Goal: Task Accomplishment & Management: Manage account settings

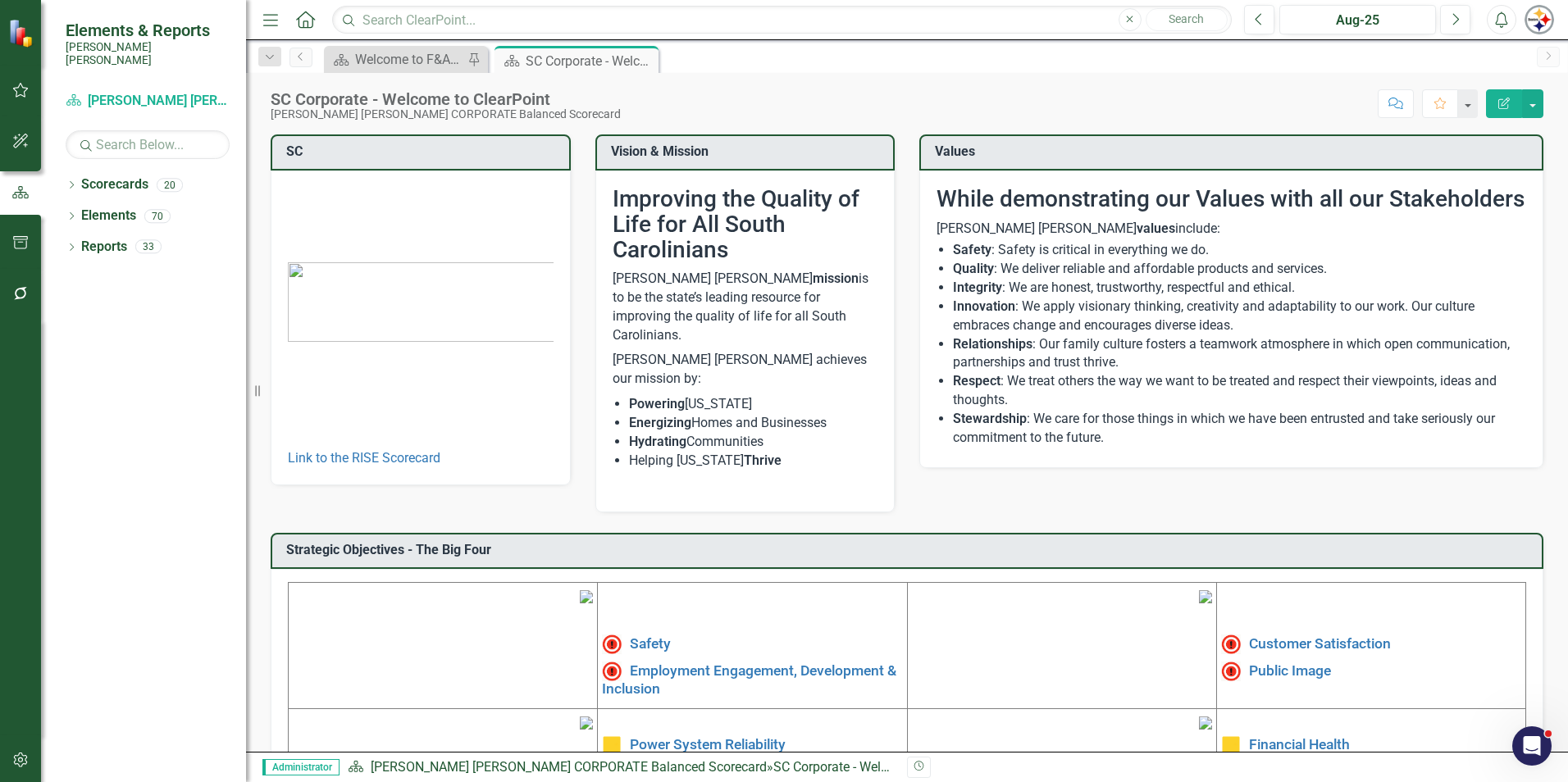
click at [9, 758] on button "button" at bounding box center [21, 760] width 37 height 34
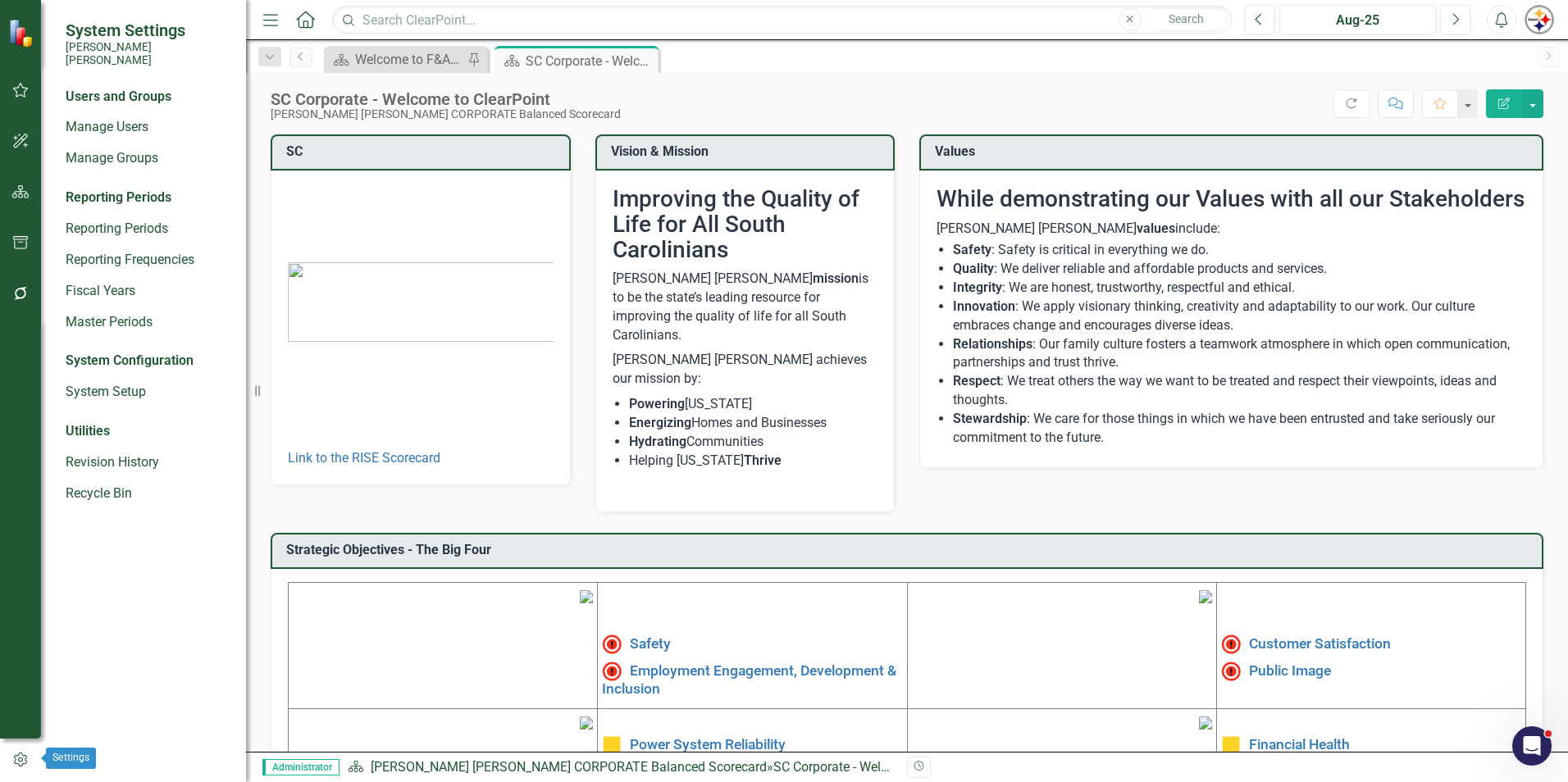
click at [24, 751] on button "button" at bounding box center [20, 760] width 41 height 27
click at [133, 118] on link "Manage Users" at bounding box center [147, 127] width 164 height 19
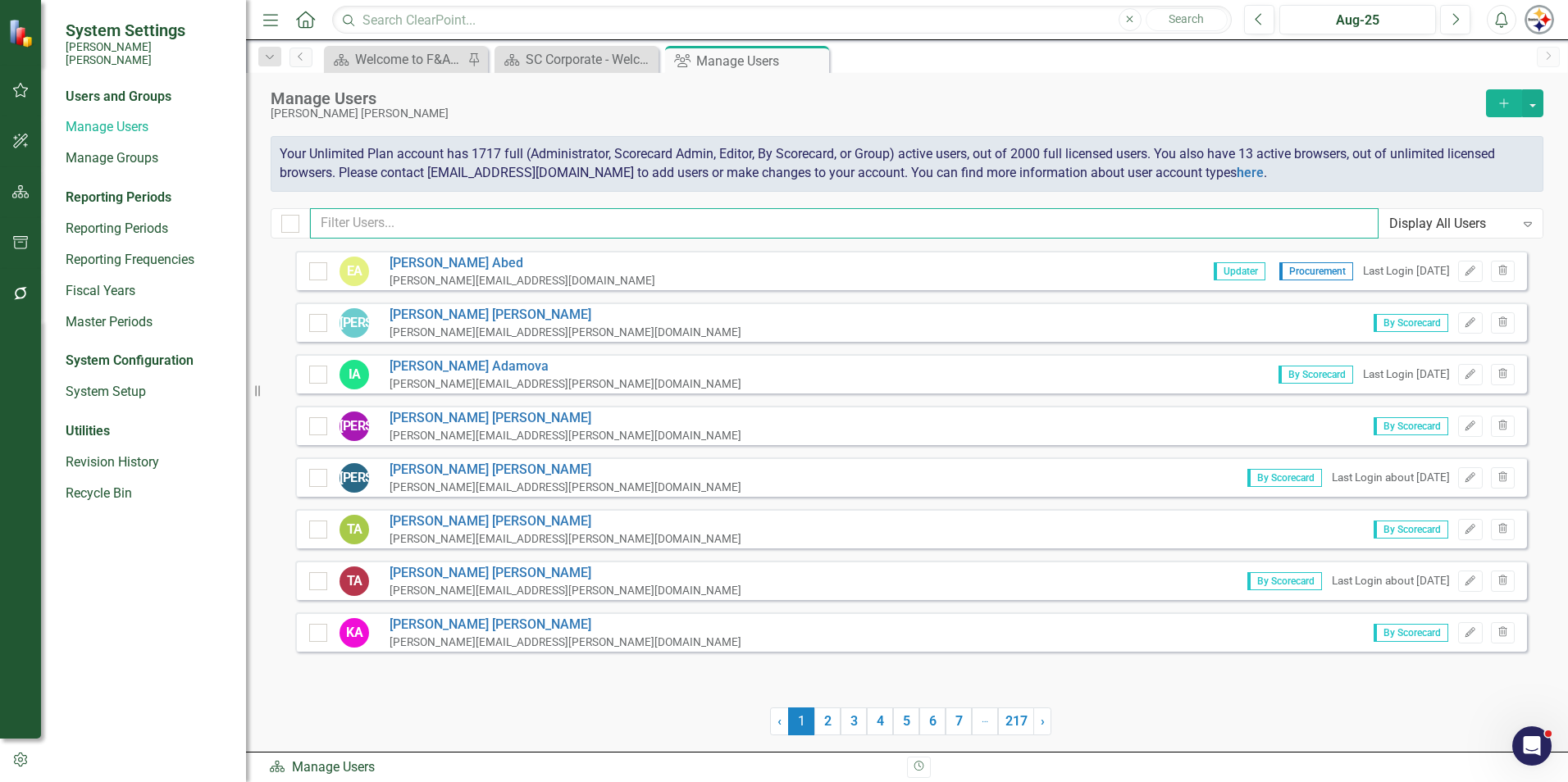
click at [451, 215] on input "text" at bounding box center [844, 223] width 1068 height 30
type input "cribb"
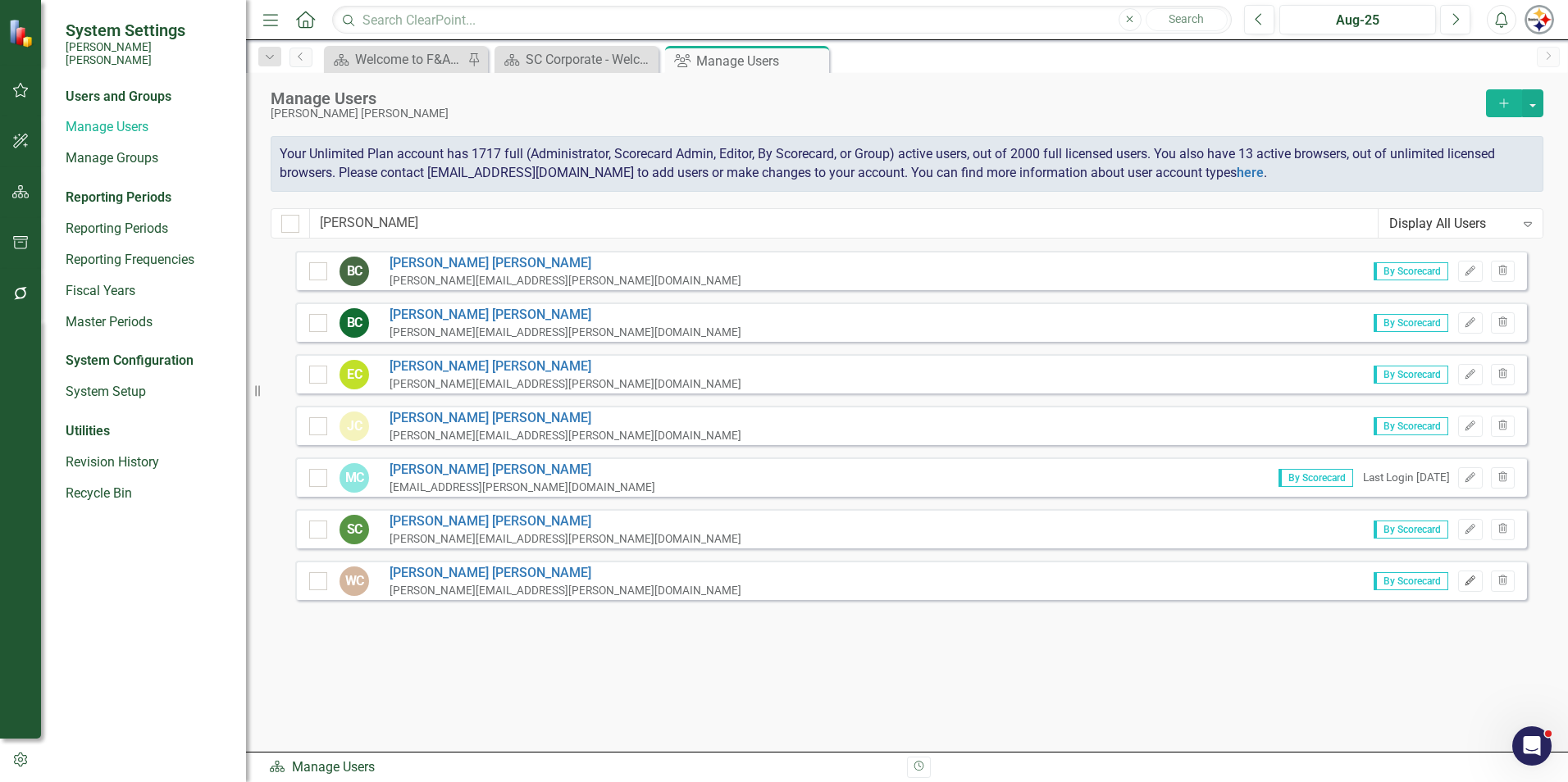
click at [1470, 580] on icon "Edit" at bounding box center [1470, 581] width 12 height 10
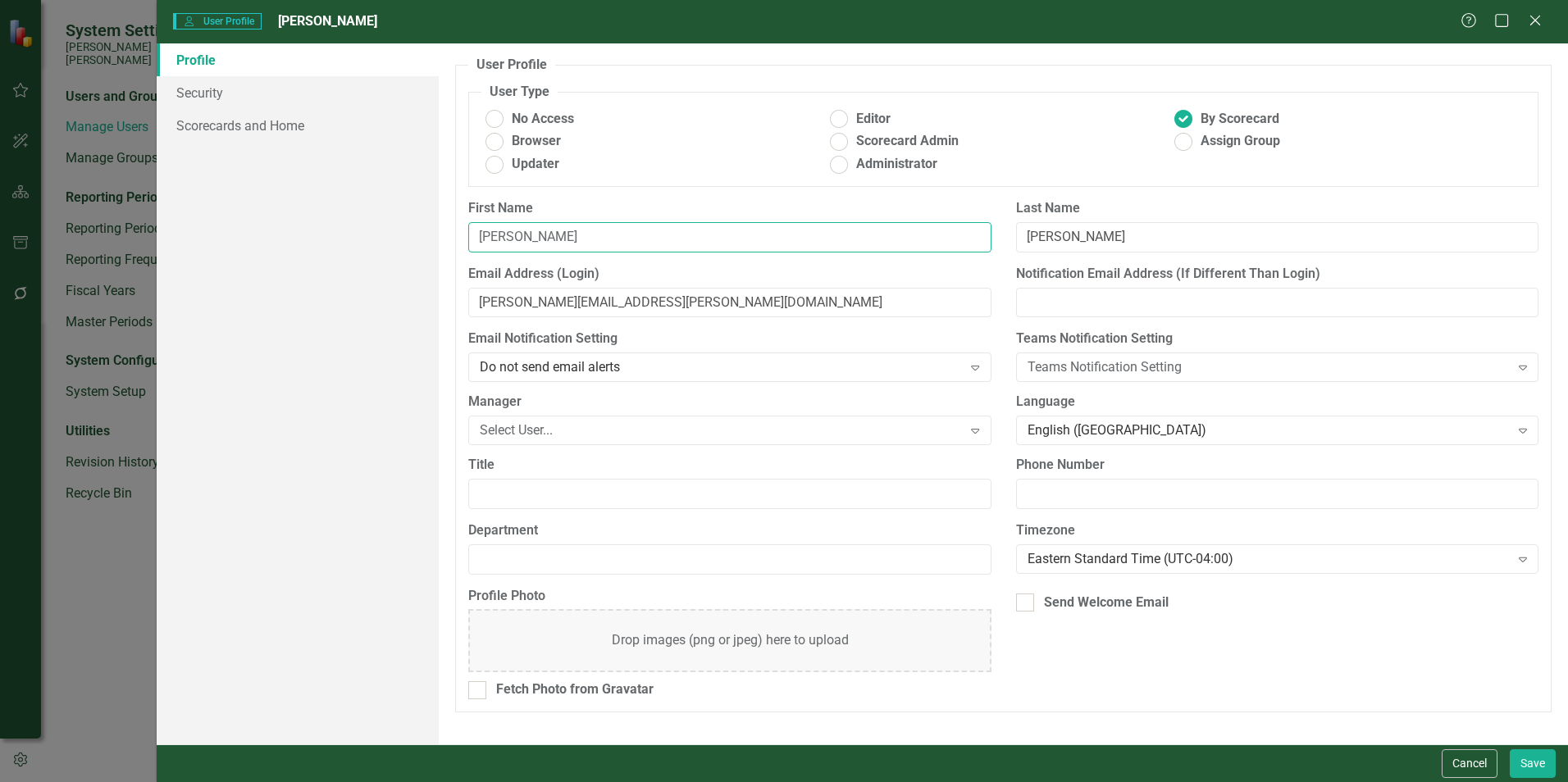
click at [525, 236] on input "[PERSON_NAME]" at bounding box center [730, 237] width 523 height 30
type input "[PERSON_NAME]"
click at [1539, 761] on button "Save" at bounding box center [1533, 764] width 46 height 29
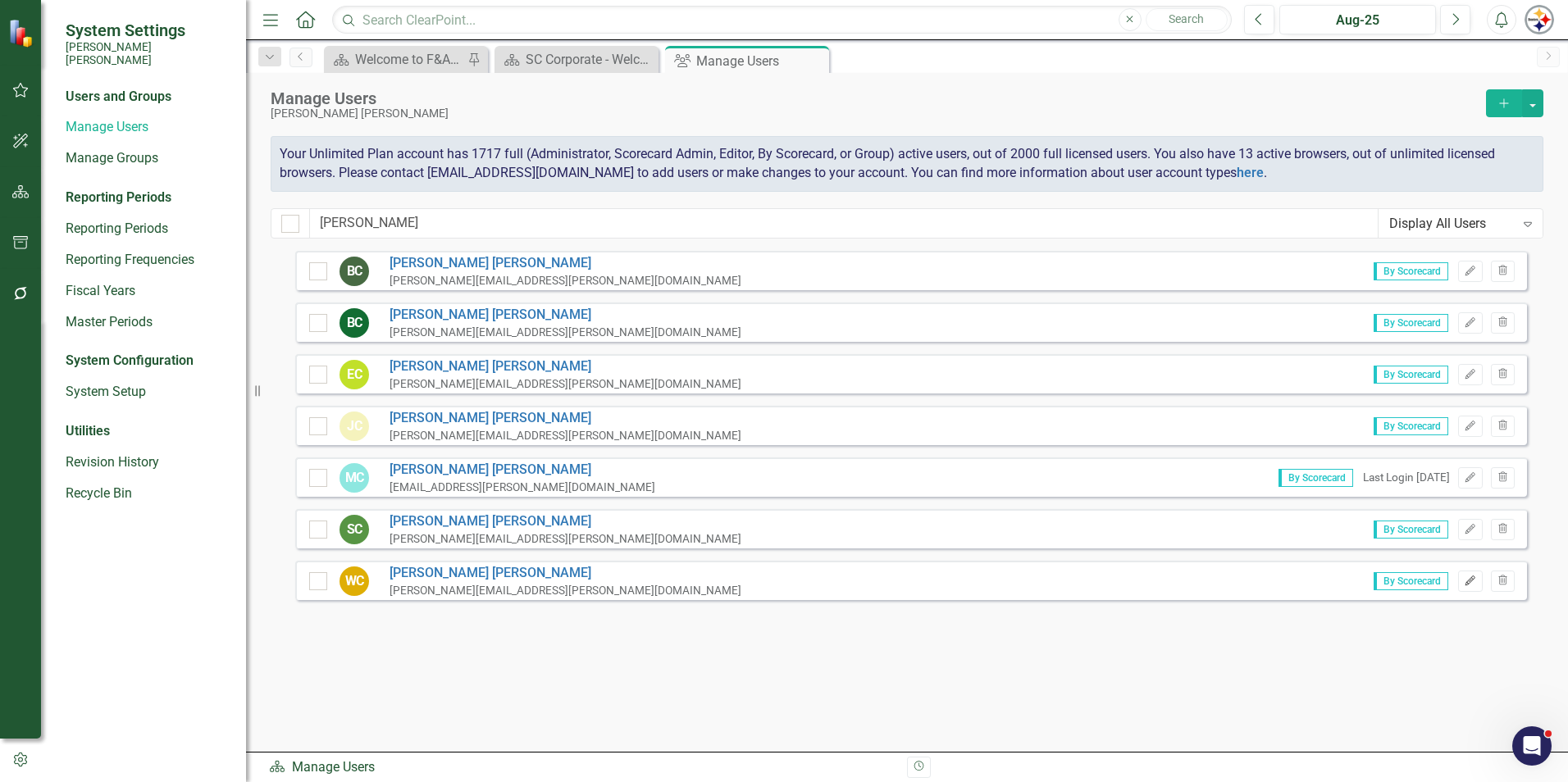
click at [1471, 586] on button "Edit" at bounding box center [1470, 581] width 24 height 21
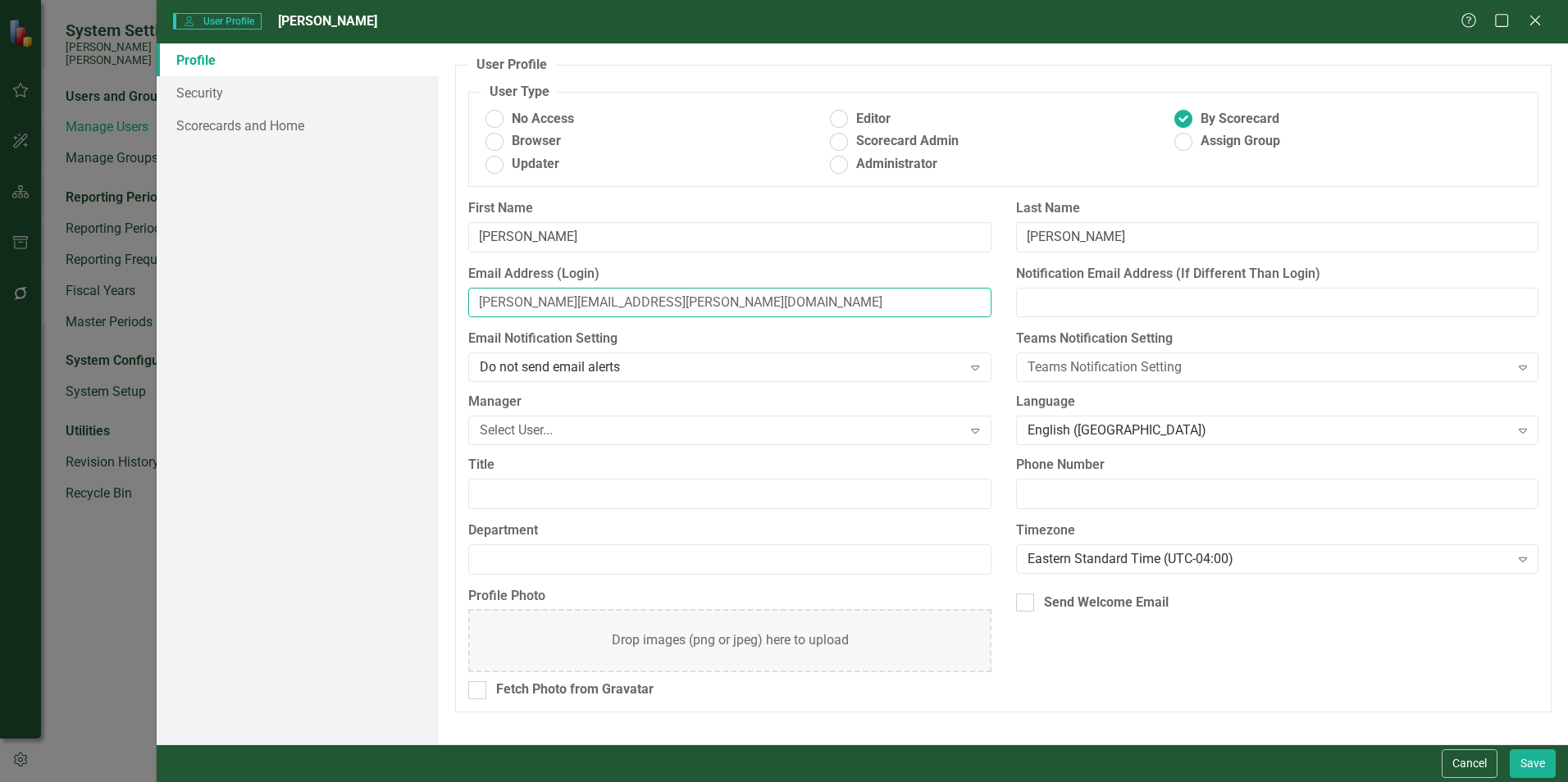
click at [517, 309] on input "wesley.cribb@santeecooper.com" at bounding box center [730, 303] width 523 height 30
type input "[PERSON_NAME][EMAIL_ADDRESS][PERSON_NAME][DOMAIN_NAME]"
click at [1548, 759] on button "Save" at bounding box center [1533, 764] width 46 height 29
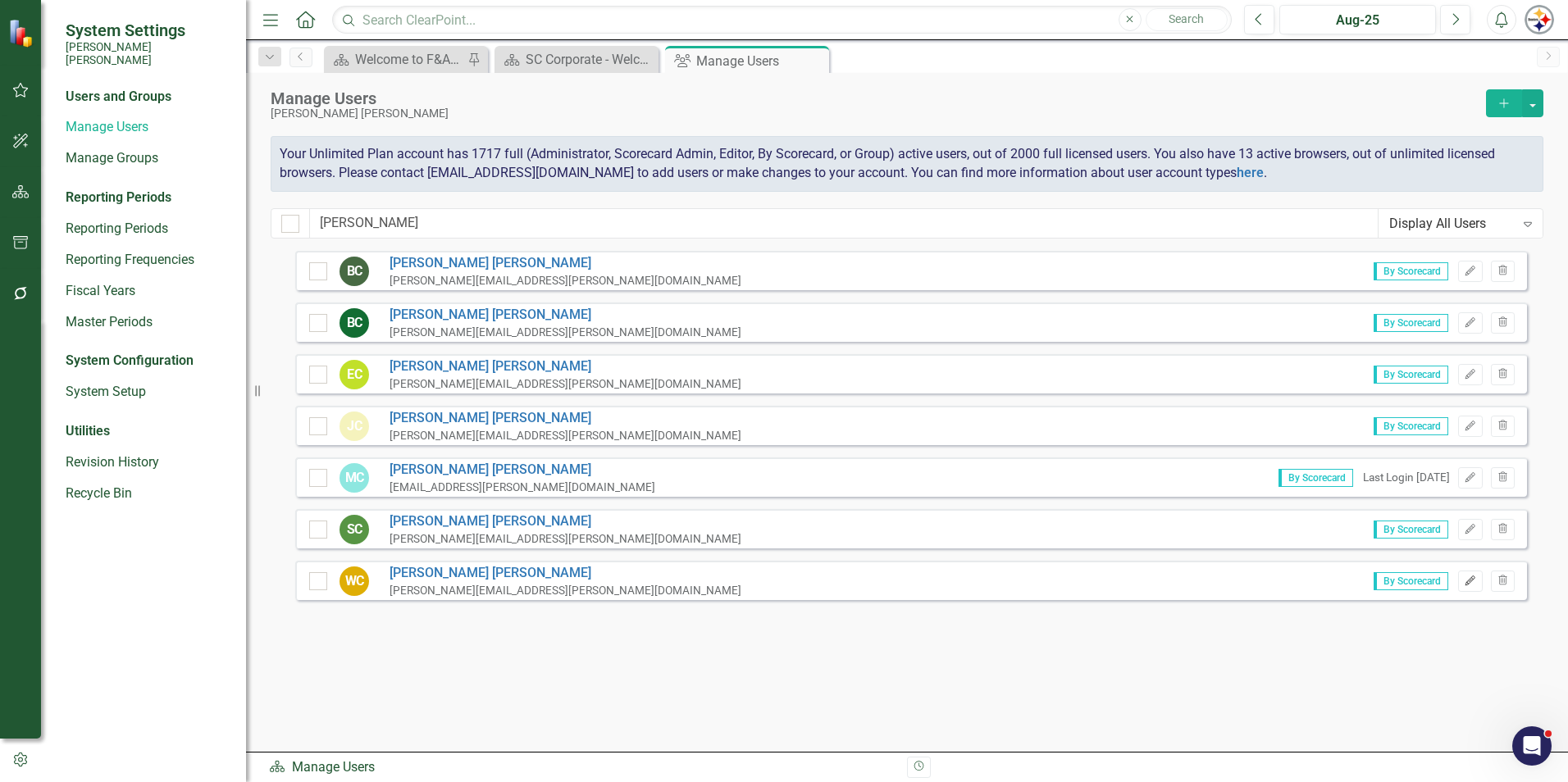
click at [1468, 583] on icon "Edit" at bounding box center [1470, 581] width 12 height 10
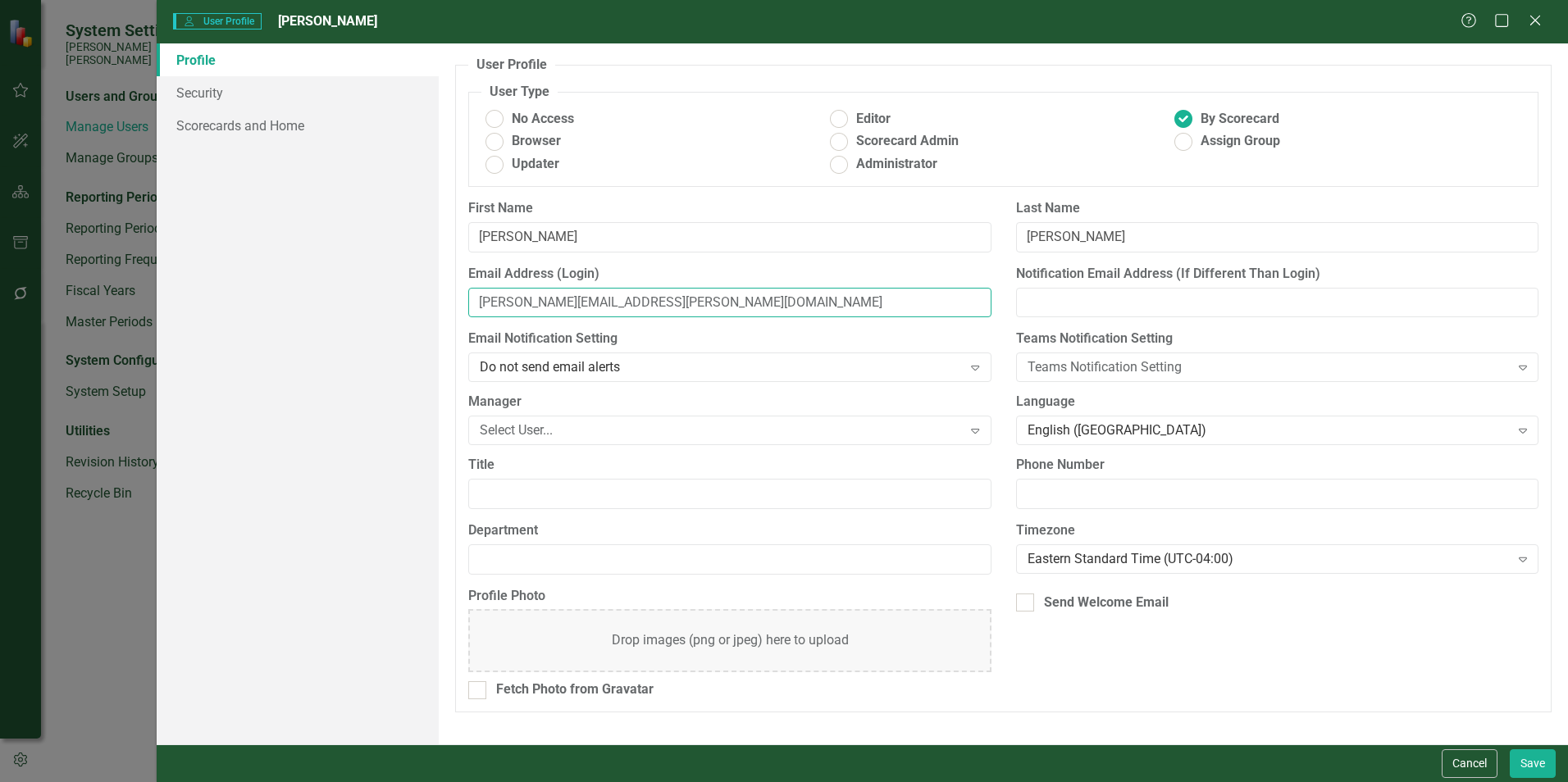
drag, startPoint x: 502, startPoint y: 300, endPoint x: 457, endPoint y: 300, distance: 45.0
click at [457, 300] on div "Email Address (Login) wes.cribb@santeecooper.com" at bounding box center [730, 297] width 548 height 65
click at [537, 305] on input "[PERSON_NAME][EMAIL_ADDRESS][PERSON_NAME][DOMAIN_NAME]" at bounding box center [730, 303] width 523 height 30
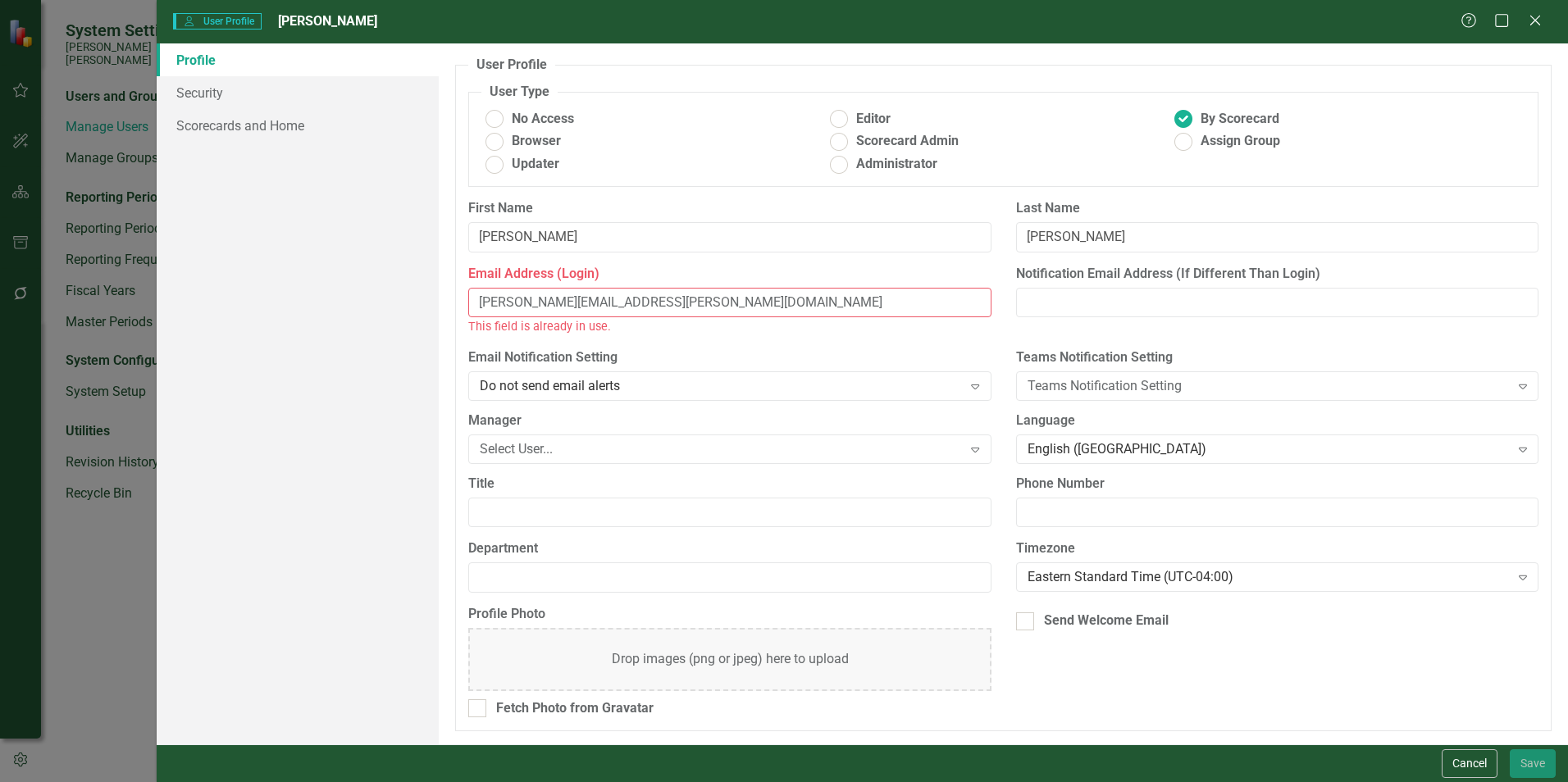
type input "[PERSON_NAME][EMAIL_ADDRESS][PERSON_NAME][DOMAIN_NAME]"
click at [1148, 295] on input "Notification Email Address (If Different Than Login)" at bounding box center [1277, 303] width 523 height 30
click at [578, 297] on input "[PERSON_NAME][EMAIL_ADDRESS][PERSON_NAME][DOMAIN_NAME]" at bounding box center [730, 303] width 523 height 30
click at [536, 299] on input "[PERSON_NAME][EMAIL_ADDRESS][PERSON_NAME][DOMAIN_NAME]" at bounding box center [730, 303] width 523 height 30
click at [1491, 763] on button "Cancel" at bounding box center [1470, 764] width 56 height 29
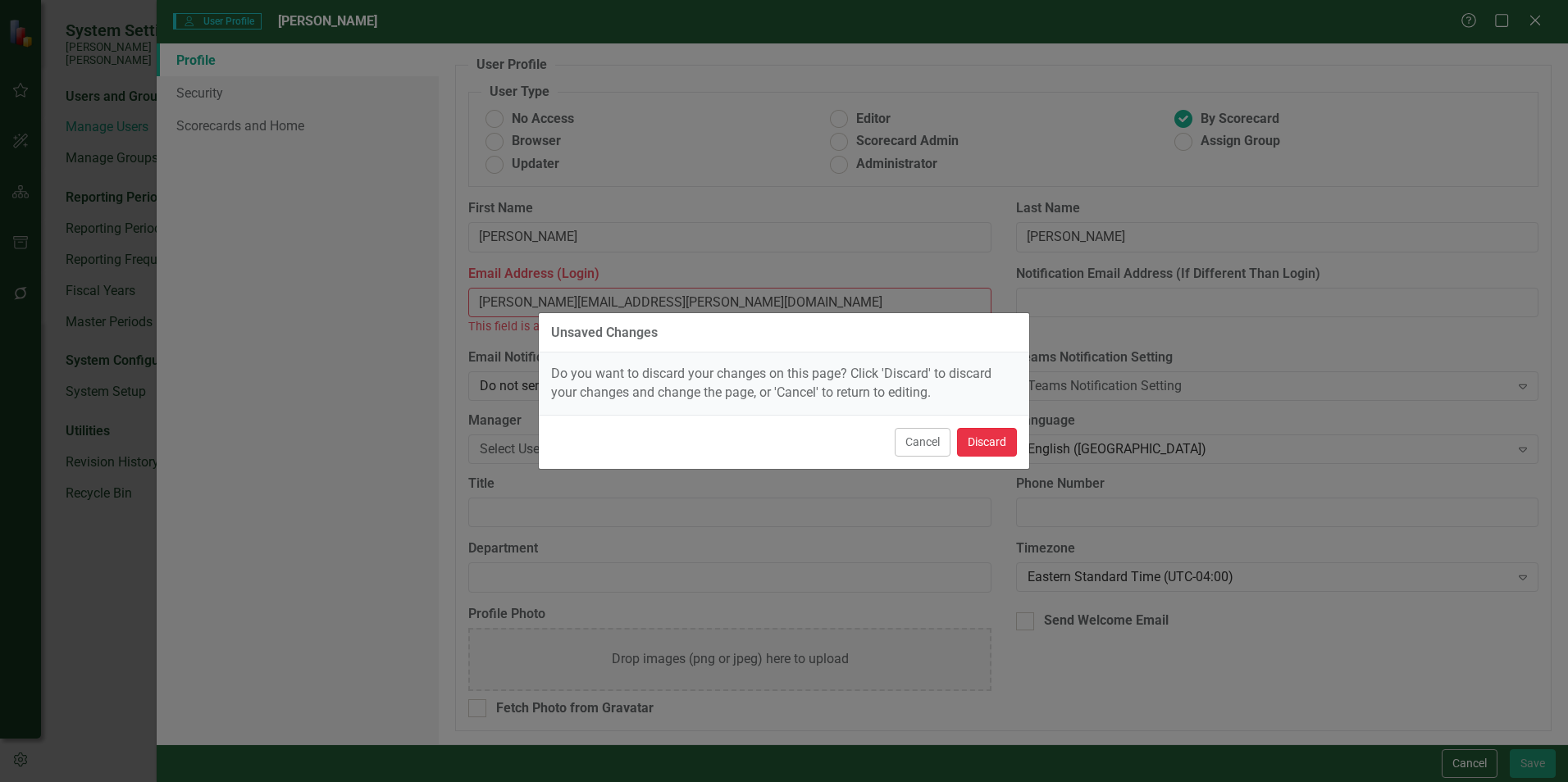
click at [993, 447] on button "Discard" at bounding box center [986, 442] width 60 height 29
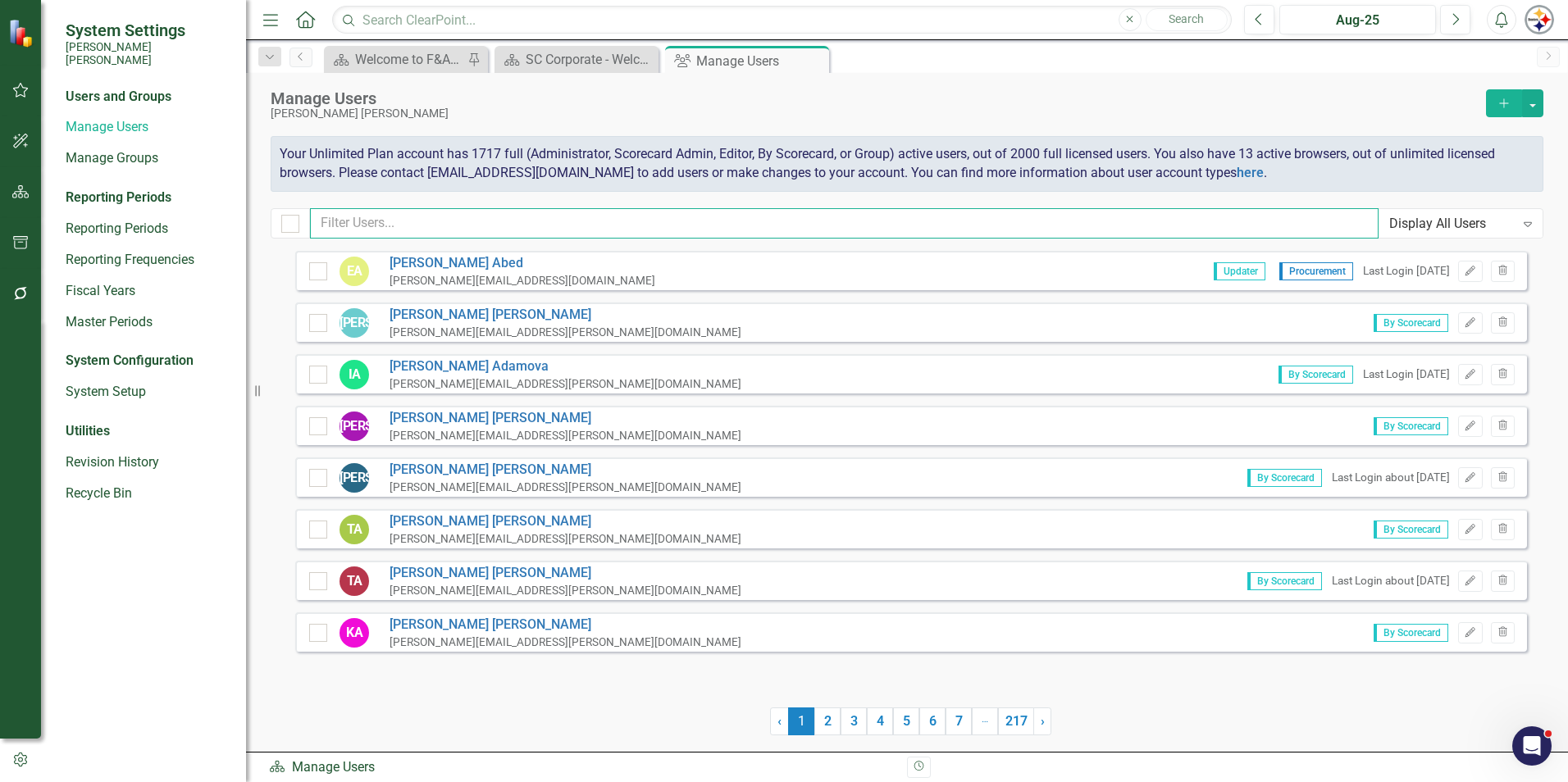
click at [418, 223] on input "text" at bounding box center [844, 223] width 1068 height 30
type input "[PERSON_NAME]"
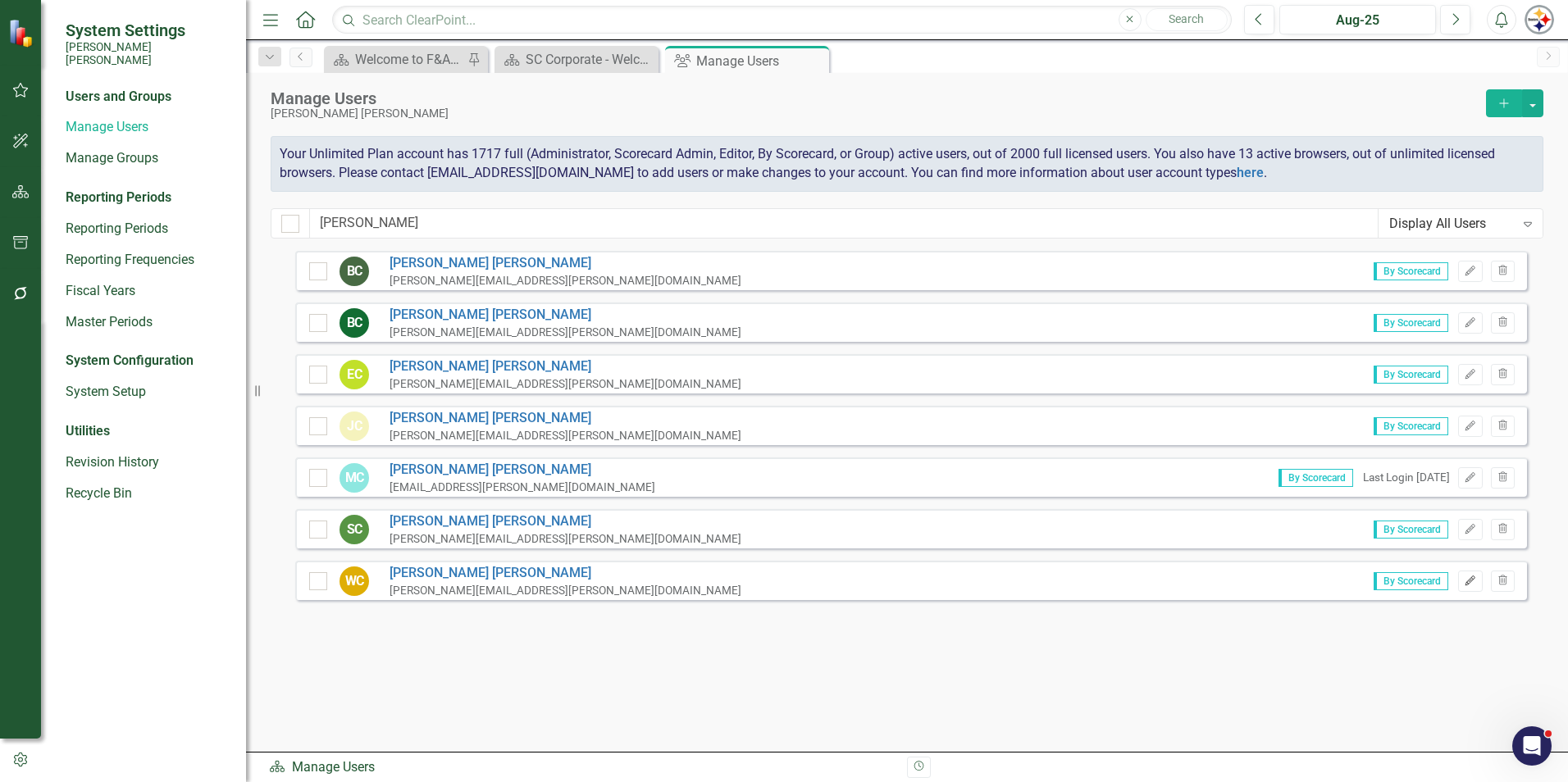
click at [1460, 585] on button "Edit" at bounding box center [1470, 581] width 24 height 21
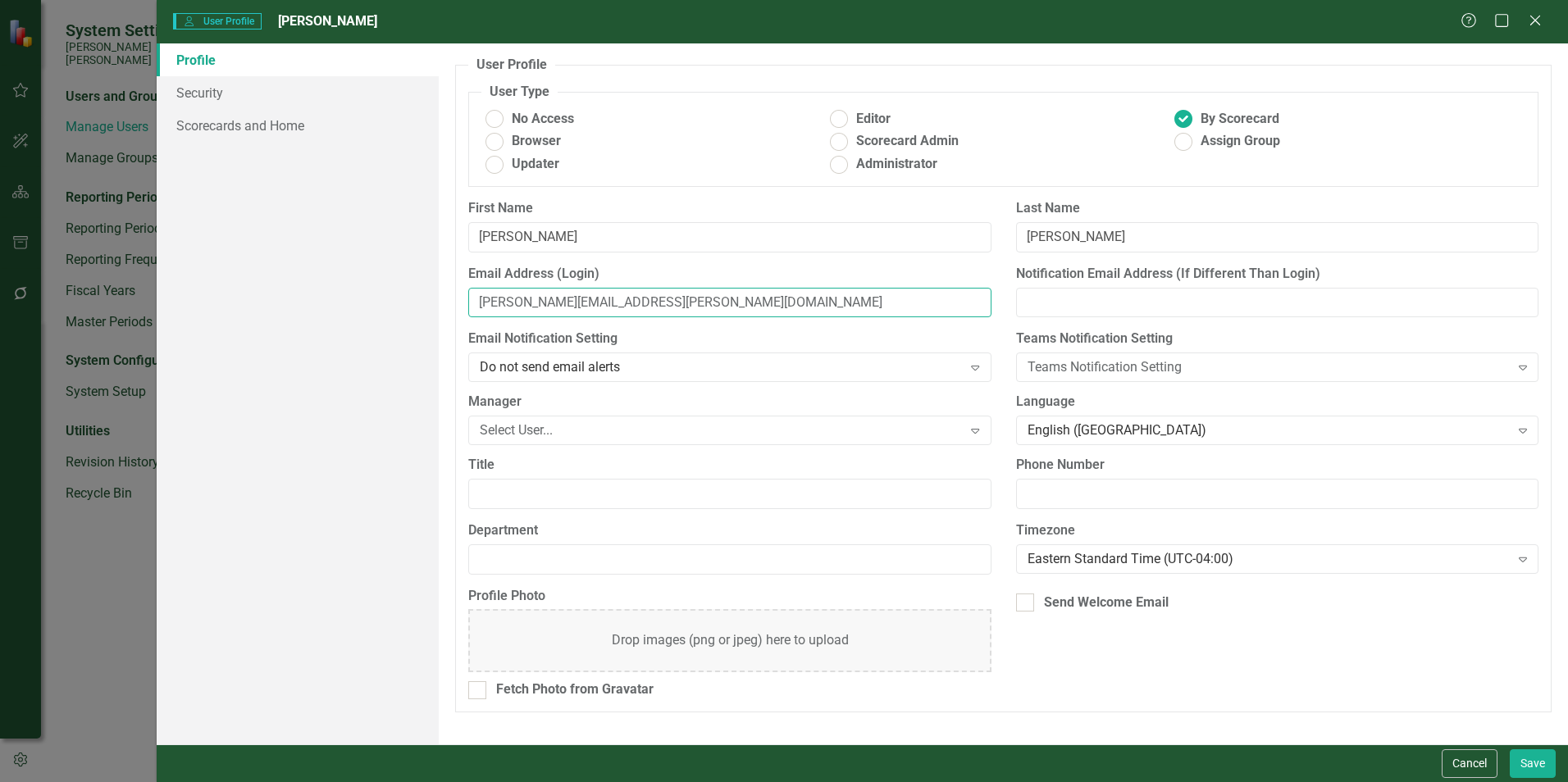
click at [494, 299] on input "[PERSON_NAME][EMAIL_ADDRESS][PERSON_NAME][DOMAIN_NAME]" at bounding box center [730, 303] width 523 height 30
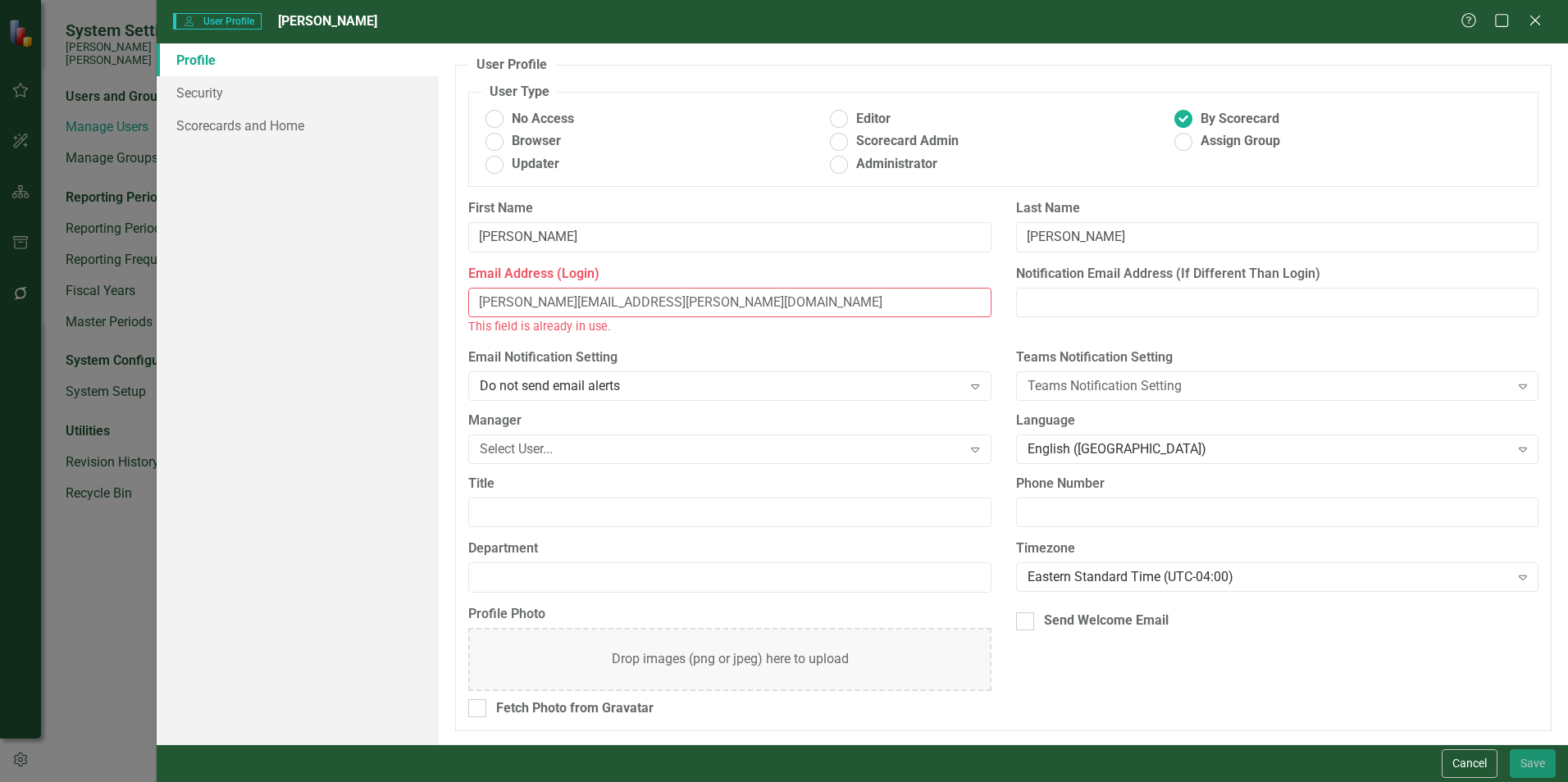
click at [505, 302] on input "[PERSON_NAME][EMAIL_ADDRESS][PERSON_NAME][DOMAIN_NAME]" at bounding box center [730, 303] width 523 height 30
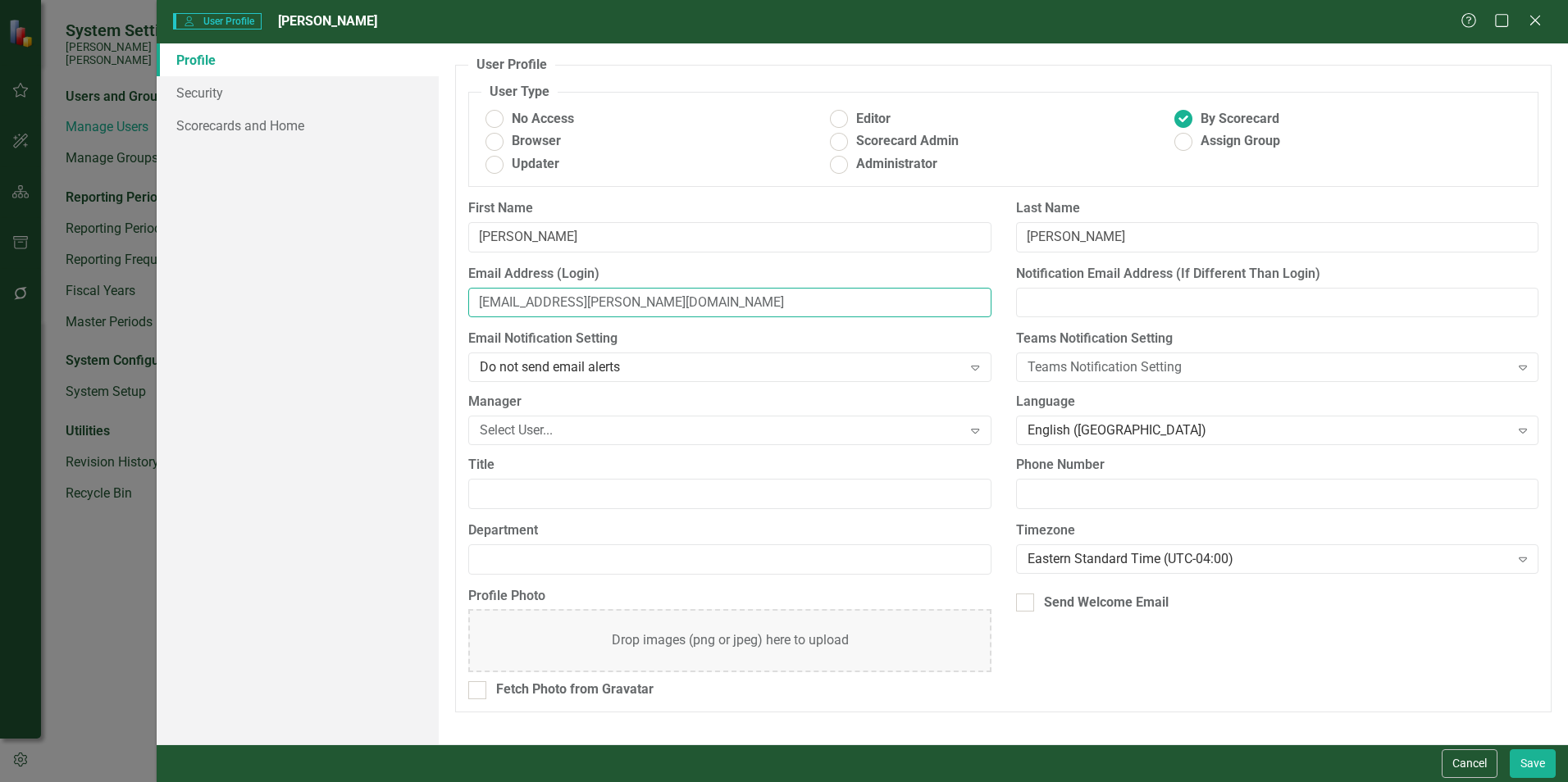
type input "[PERSON_NAME][EMAIL_ADDRESS][PERSON_NAME][DOMAIN_NAME]"
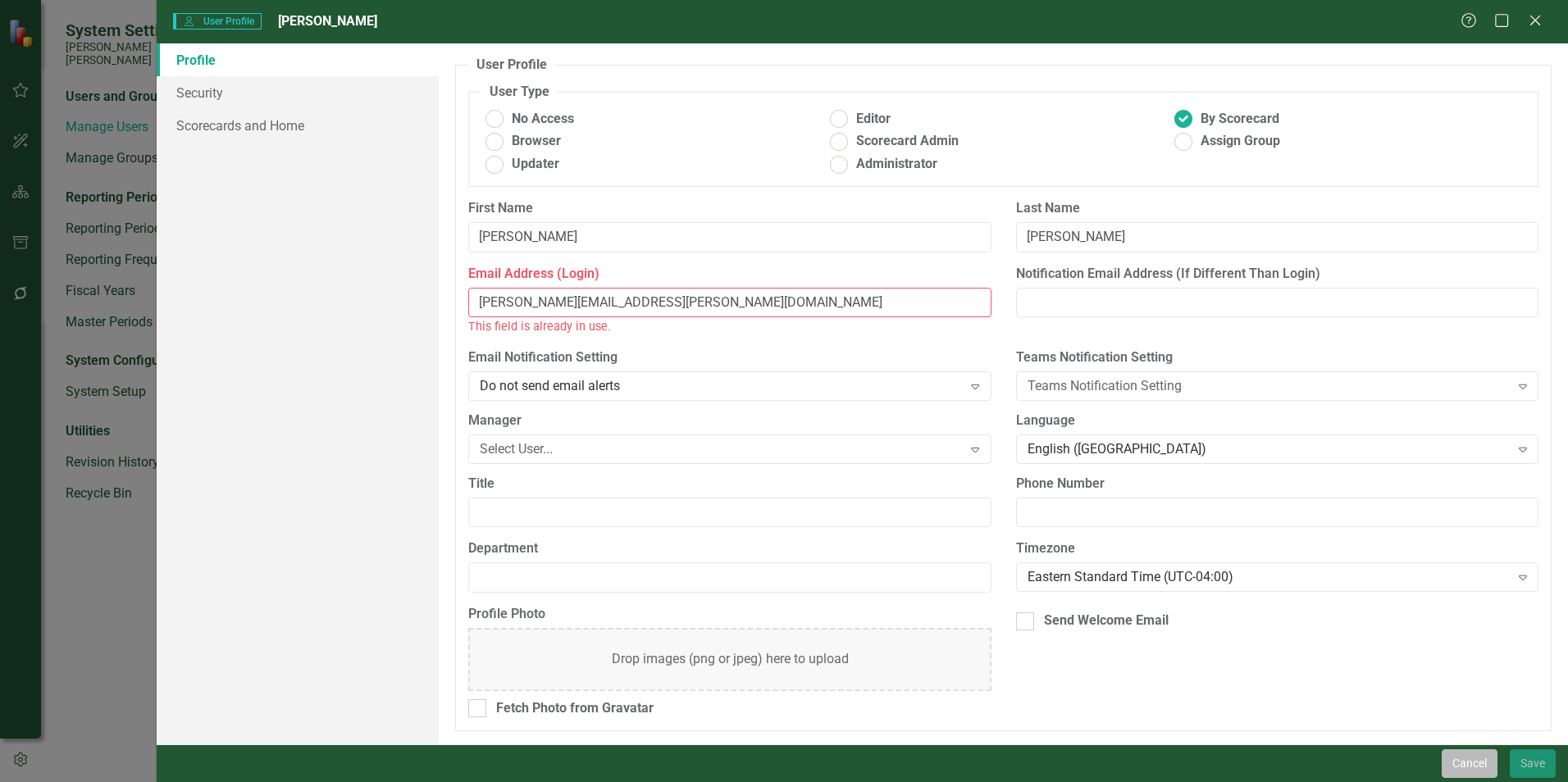
click at [1482, 764] on button "Cancel" at bounding box center [1470, 764] width 56 height 29
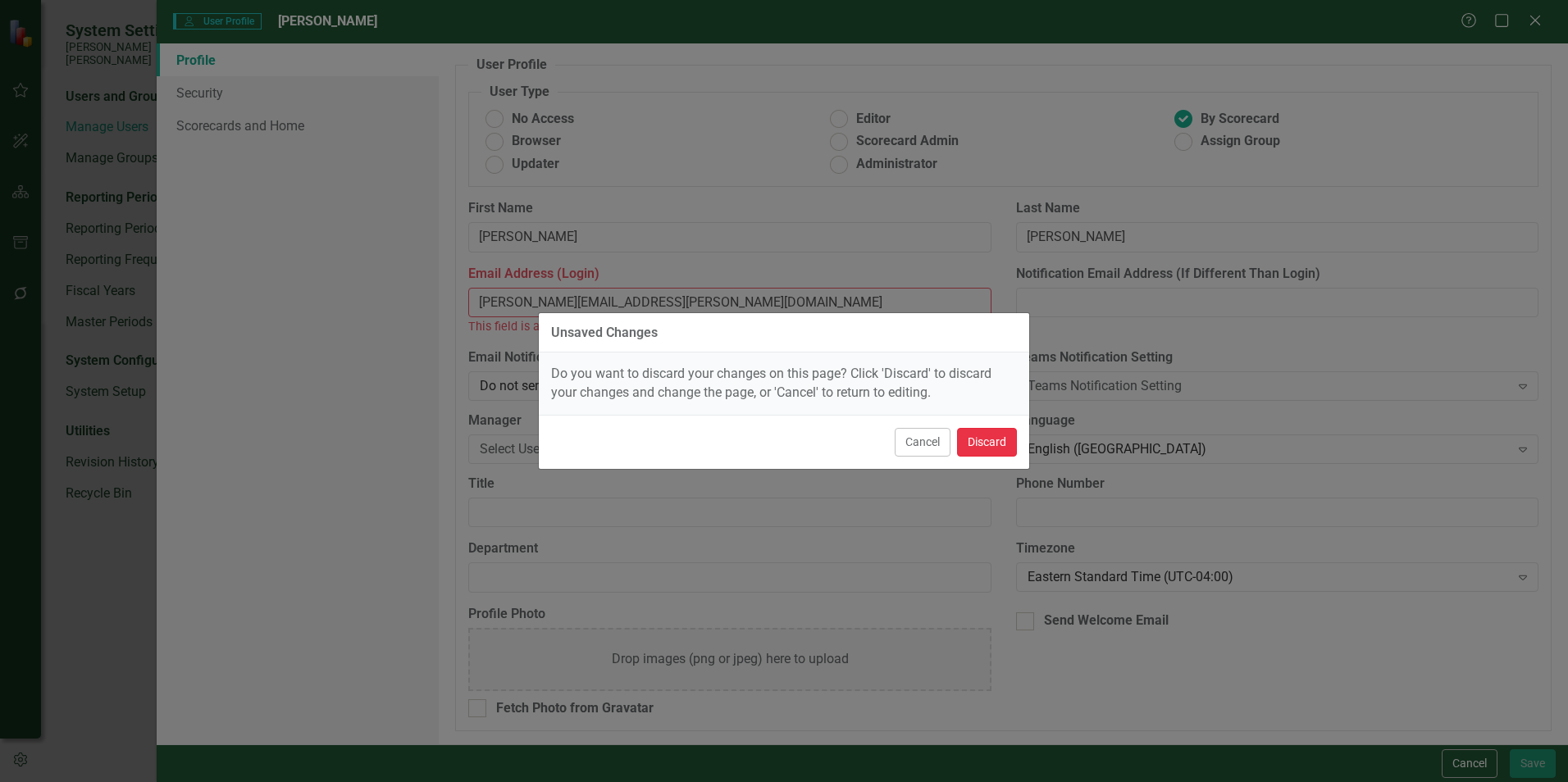
click at [977, 451] on button "Discard" at bounding box center [986, 442] width 60 height 29
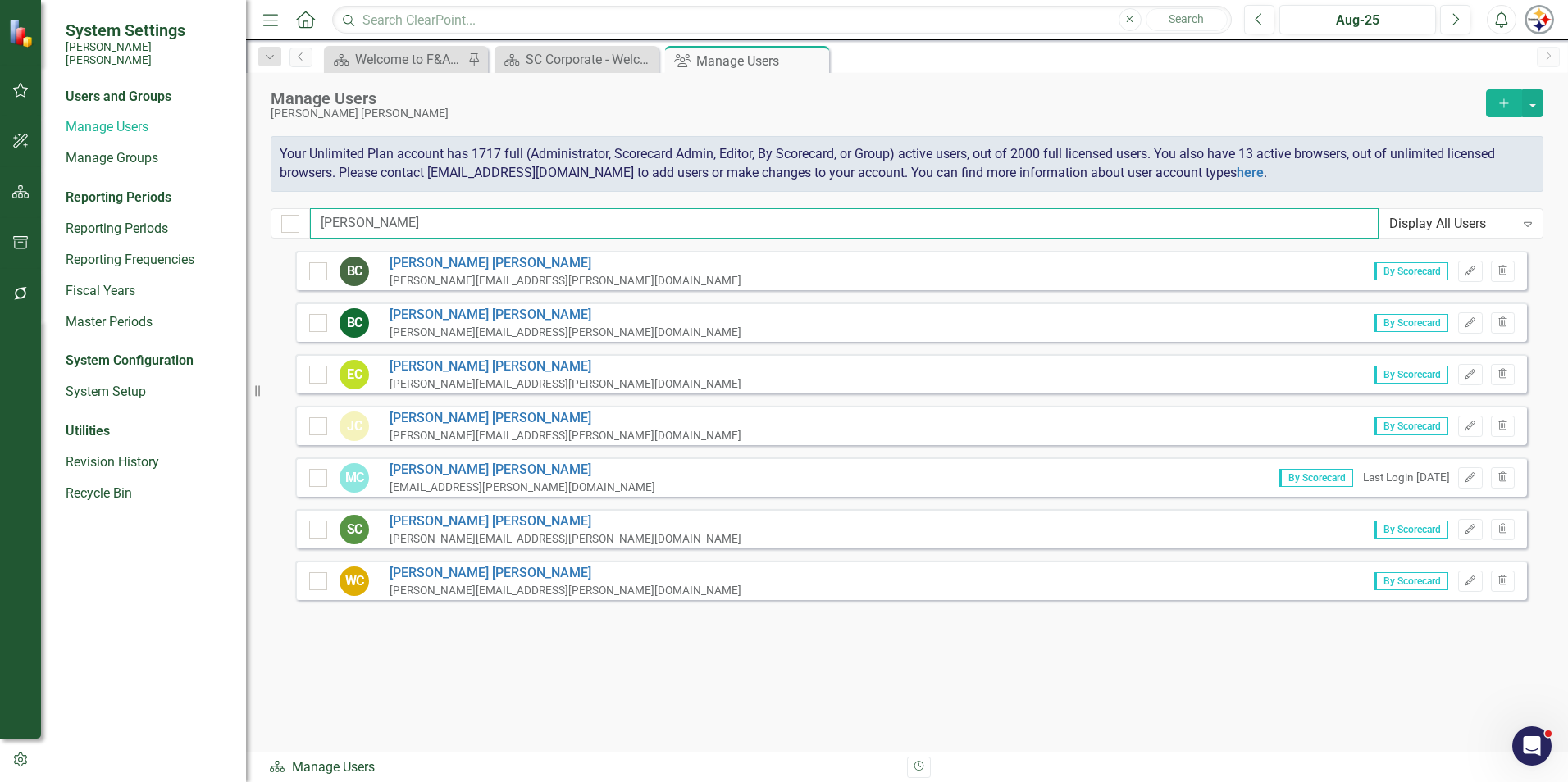
drag, startPoint x: 363, startPoint y: 222, endPoint x: 277, endPoint y: 222, distance: 86.0
click at [277, 222] on div "[PERSON_NAME] Display All Users Expand" at bounding box center [906, 223] width 1273 height 30
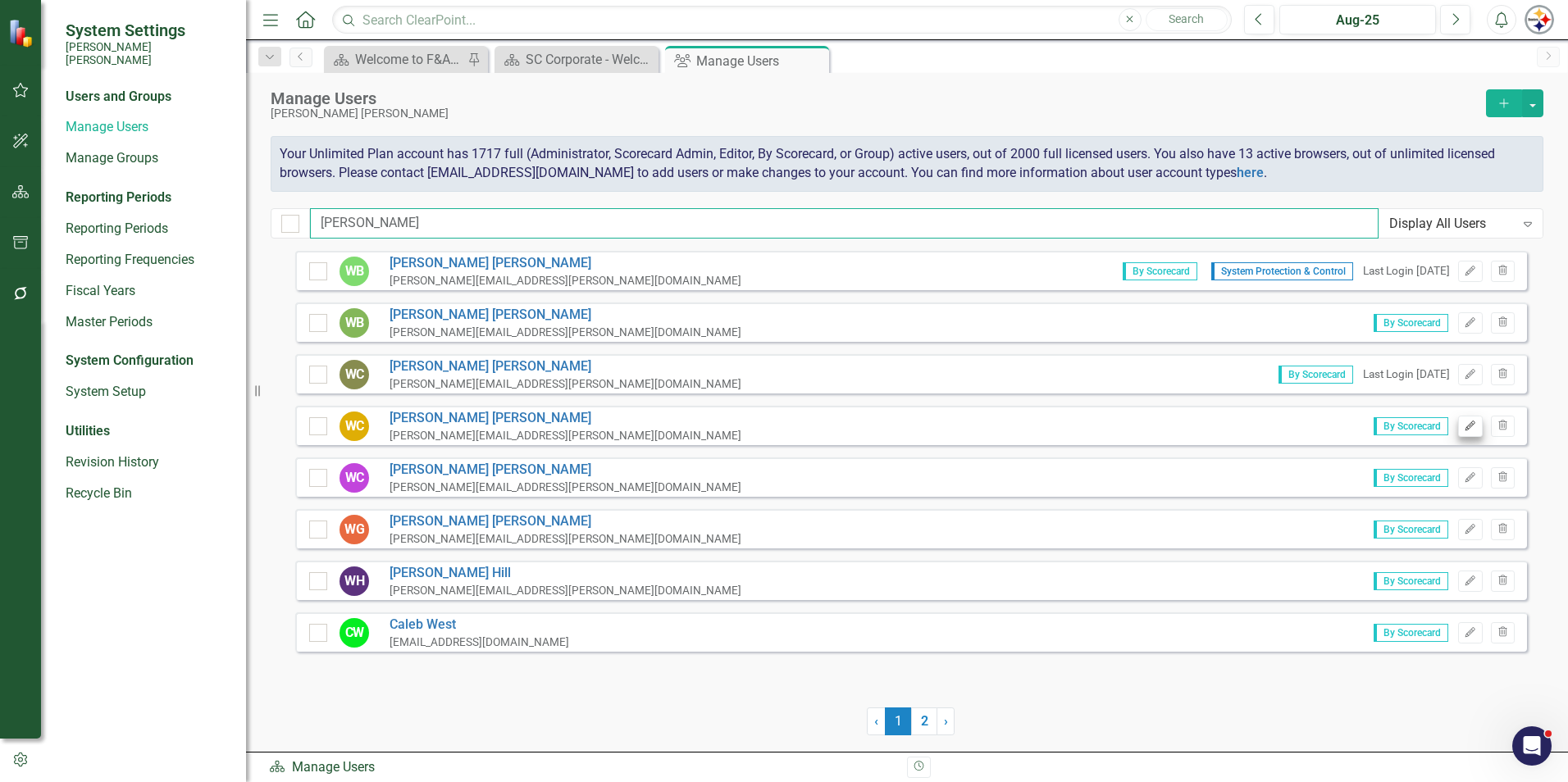
type input "[PERSON_NAME]"
click at [1463, 427] on button "Edit" at bounding box center [1470, 426] width 24 height 21
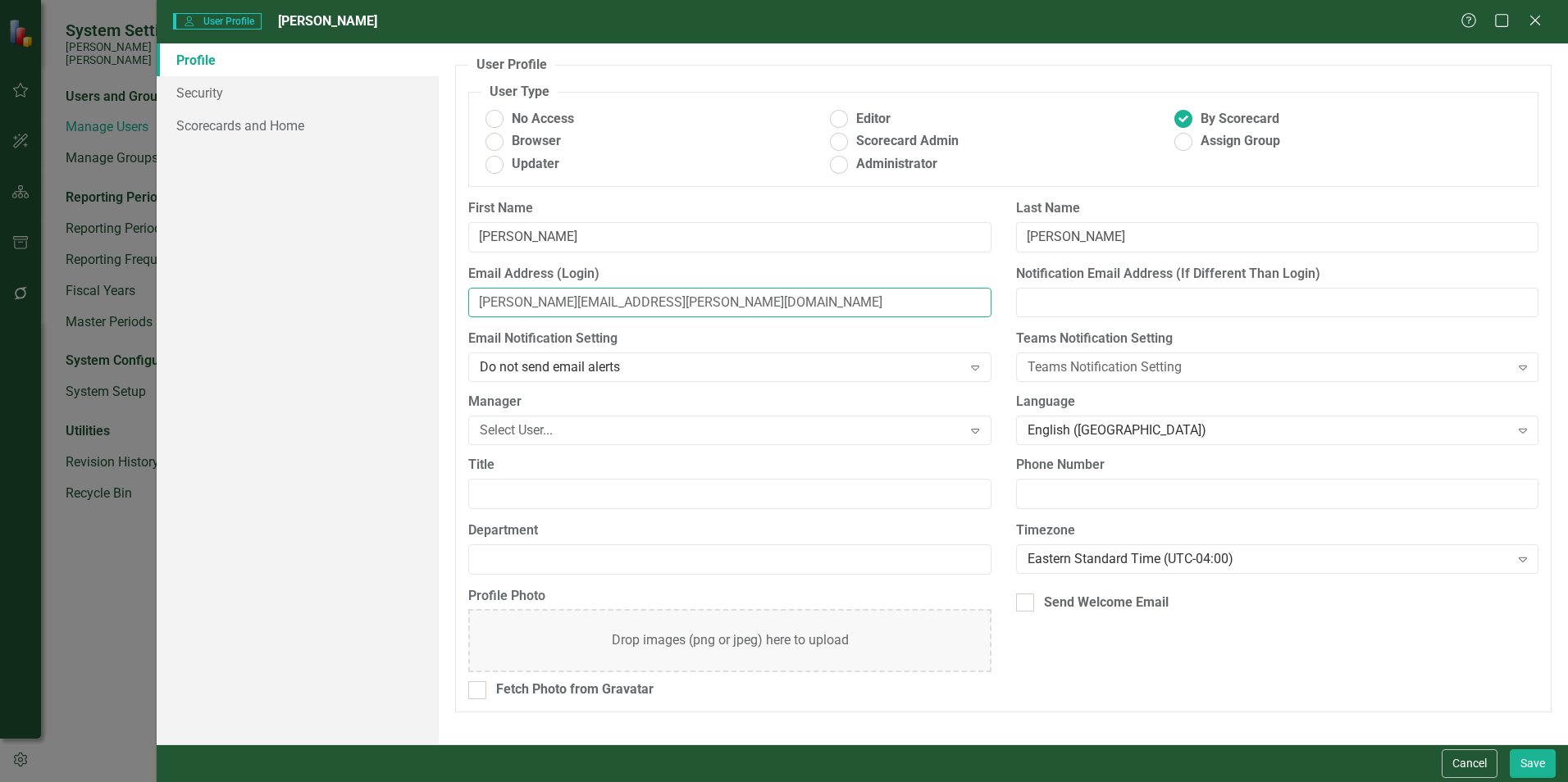
click at [502, 305] on input "[PERSON_NAME][EMAIL_ADDRESS][PERSON_NAME][DOMAIN_NAME]" at bounding box center [730, 303] width 523 height 30
click at [231, 102] on link "Security" at bounding box center [297, 93] width 282 height 33
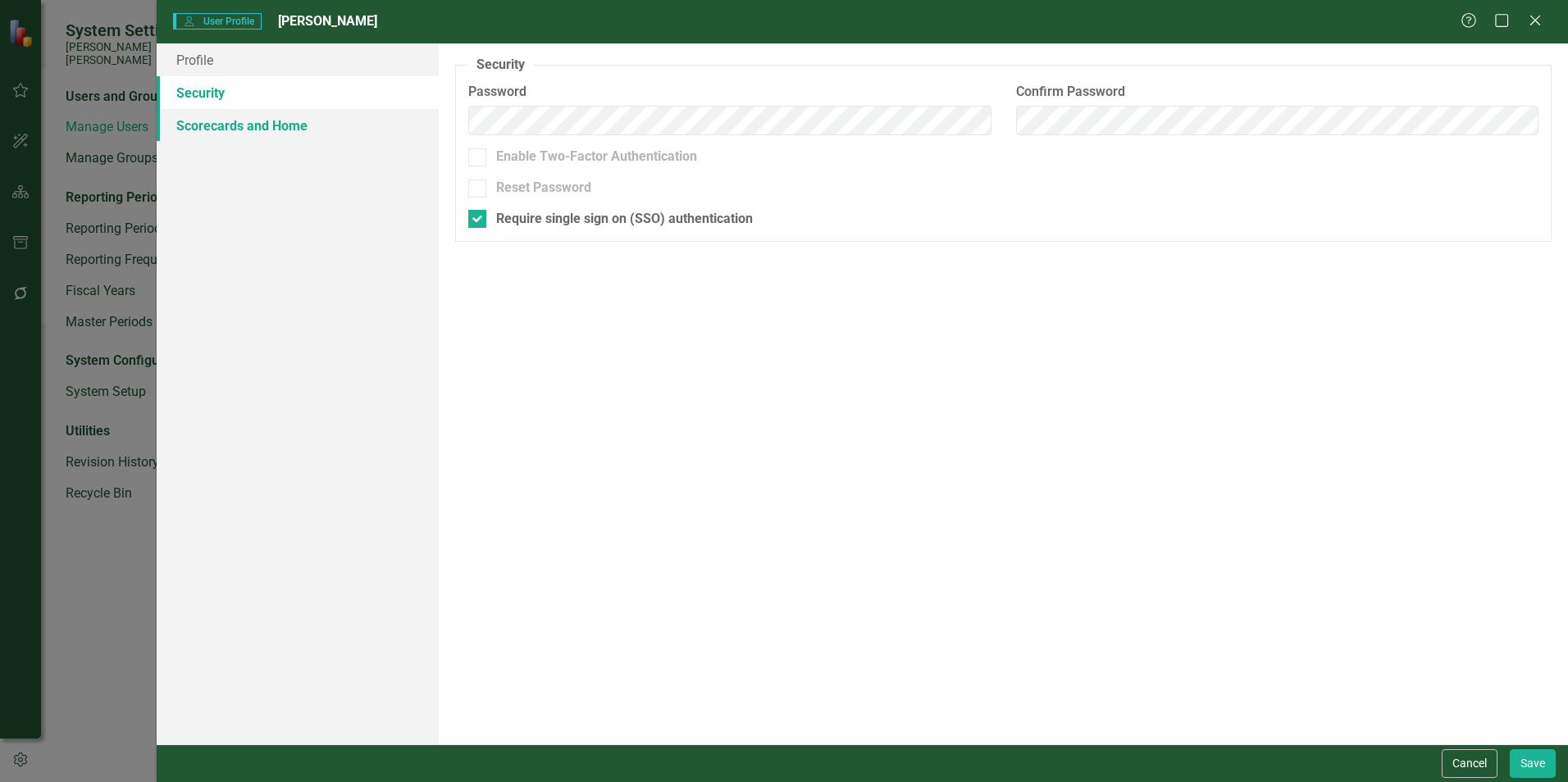
click at [239, 133] on link "Scorecards and Home" at bounding box center [297, 126] width 282 height 33
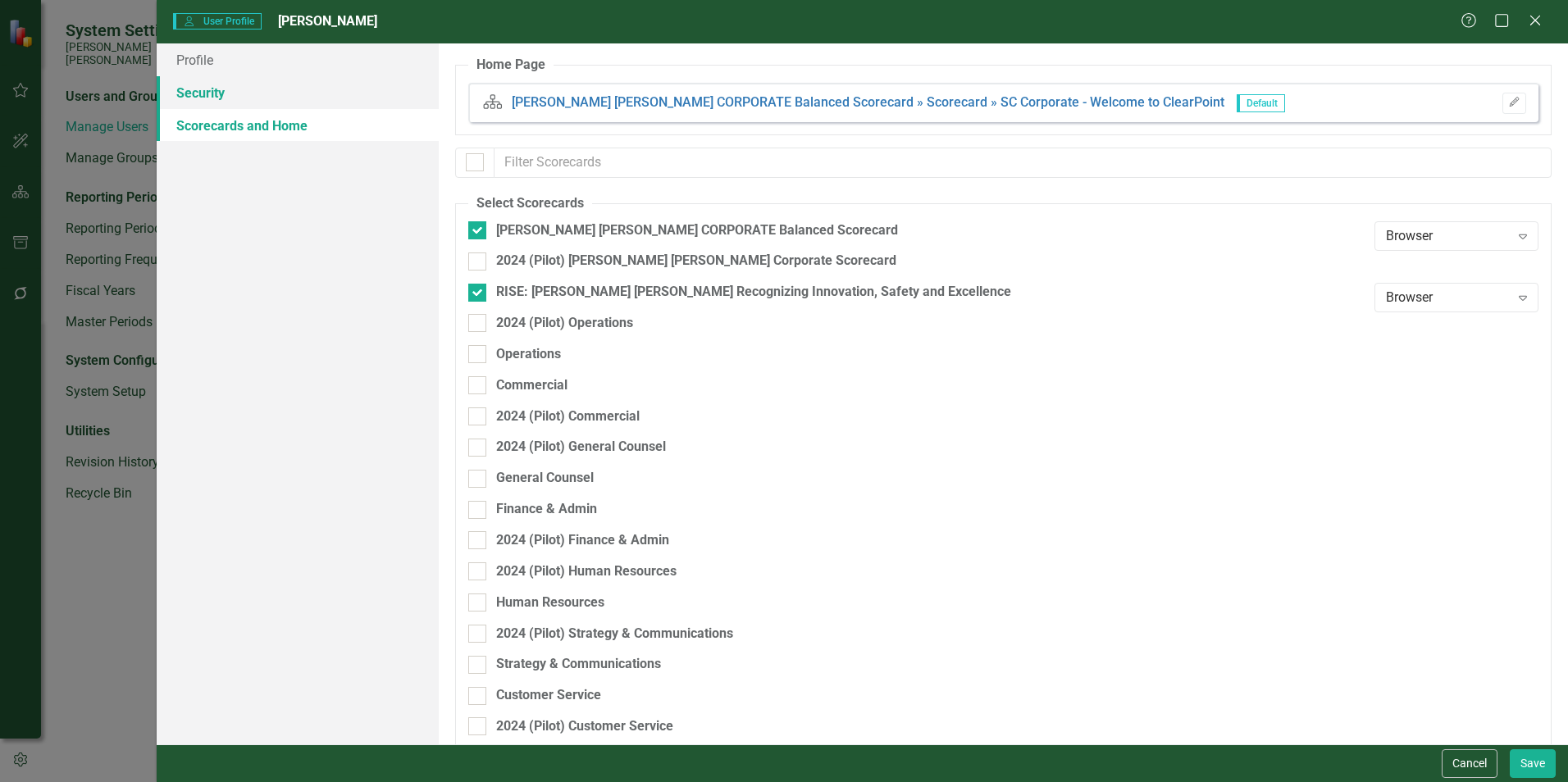
click at [200, 89] on link "Security" at bounding box center [297, 93] width 282 height 33
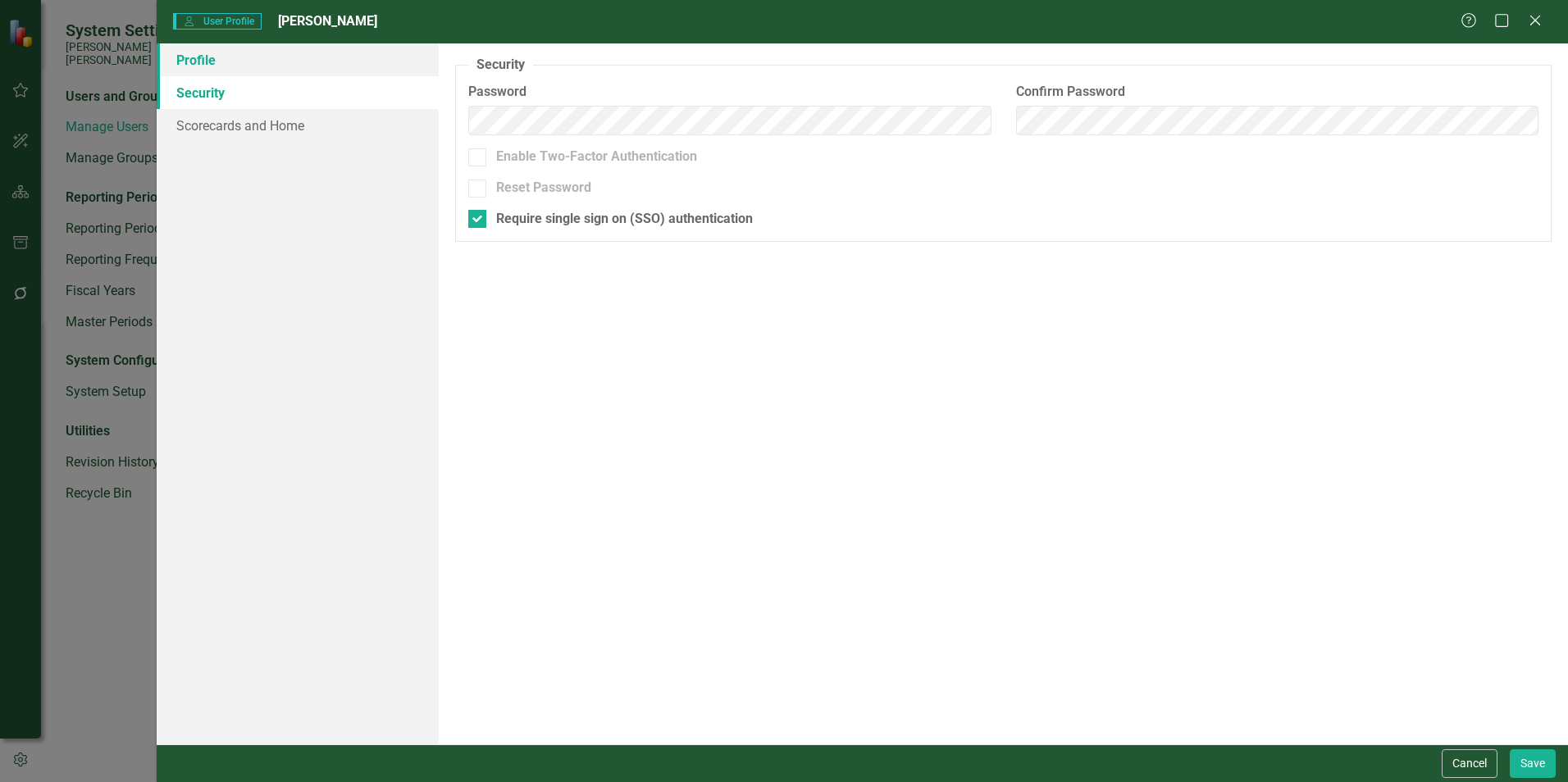
click at [200, 67] on link "Profile" at bounding box center [297, 60] width 282 height 33
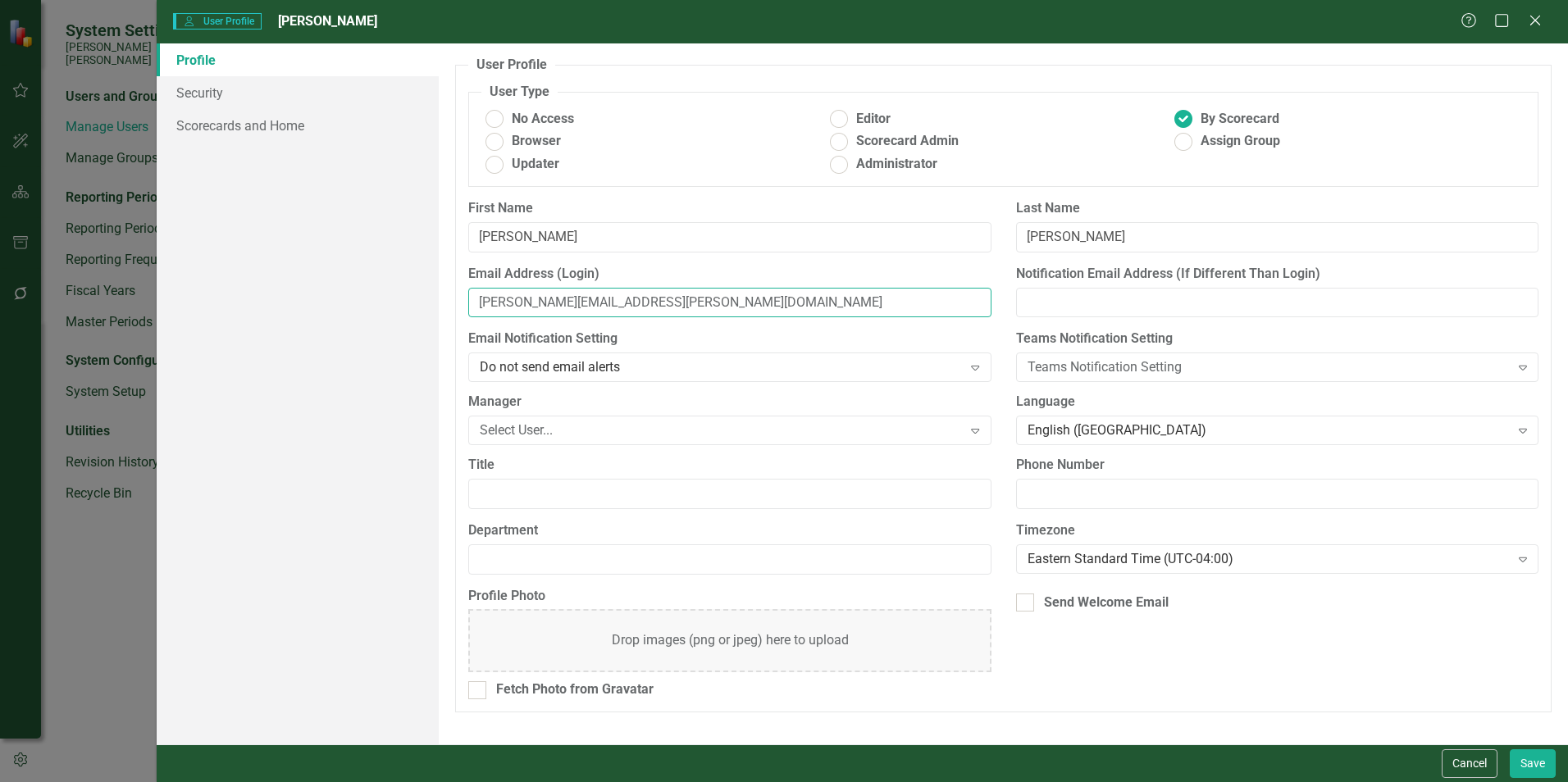
click at [498, 297] on input "[PERSON_NAME][EMAIL_ADDRESS][PERSON_NAME][DOMAIN_NAME]" at bounding box center [730, 303] width 523 height 30
click at [504, 299] on input "[PERSON_NAME][EMAIL_ADDRESS][PERSON_NAME][DOMAIN_NAME]" at bounding box center [730, 303] width 523 height 30
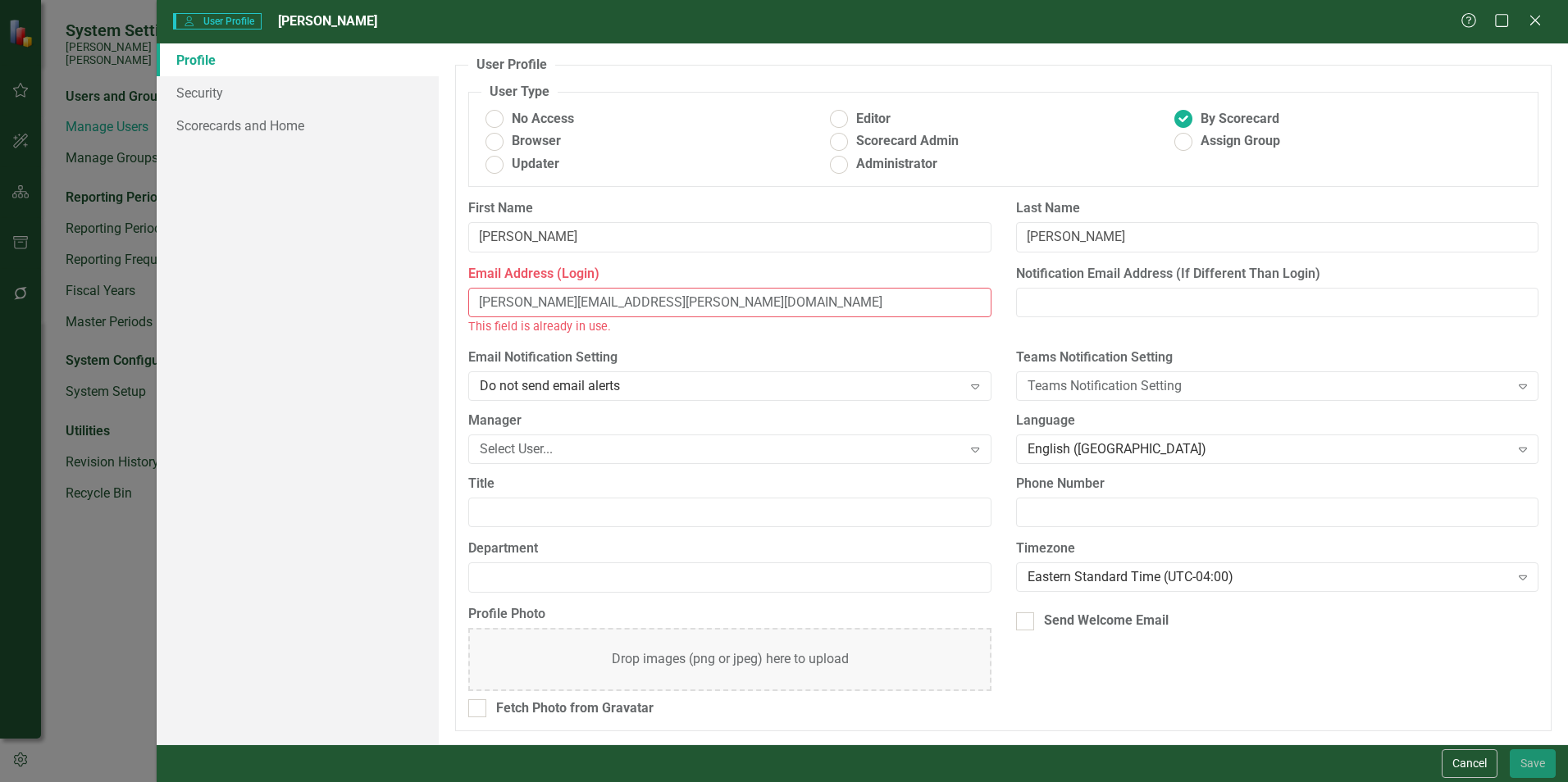
click at [537, 302] on input "[PERSON_NAME][EMAIL_ADDRESS][PERSON_NAME][DOMAIN_NAME]" at bounding box center [730, 303] width 523 height 30
drag, startPoint x: 709, startPoint y: 296, endPoint x: 718, endPoint y: 311, distance: 17.5
click at [709, 296] on input "[PERSON_NAME][EMAIL_ADDRESS][PERSON_NAME][DOMAIN_NAME]" at bounding box center [730, 303] width 523 height 30
type input "[PERSON_NAME][EMAIL_ADDRESS][PERSON_NAME][DOMAIN_NAME]"
click at [1468, 764] on button "Cancel" at bounding box center [1470, 764] width 56 height 29
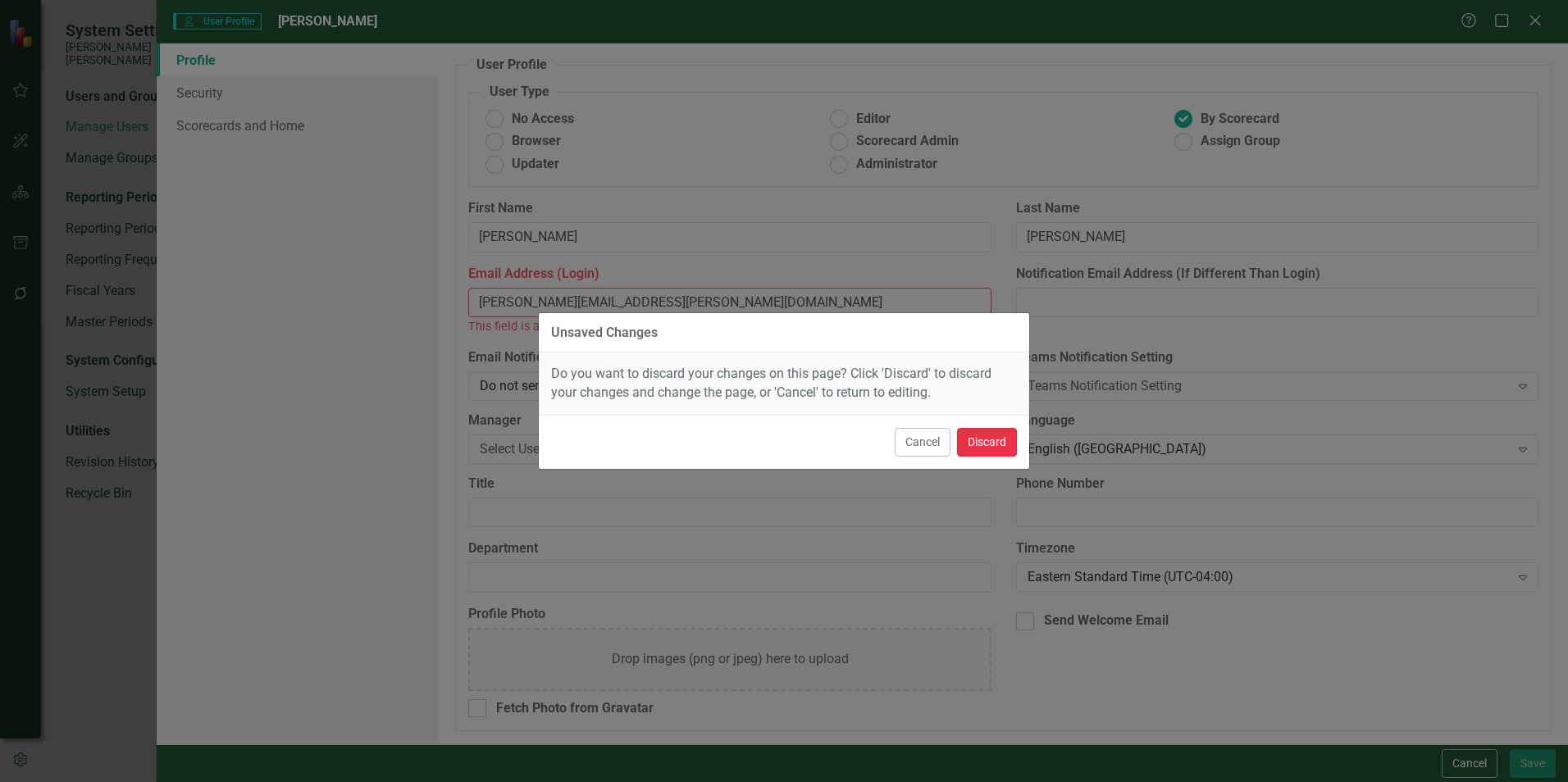
click at [1001, 447] on button "Discard" at bounding box center [986, 442] width 60 height 29
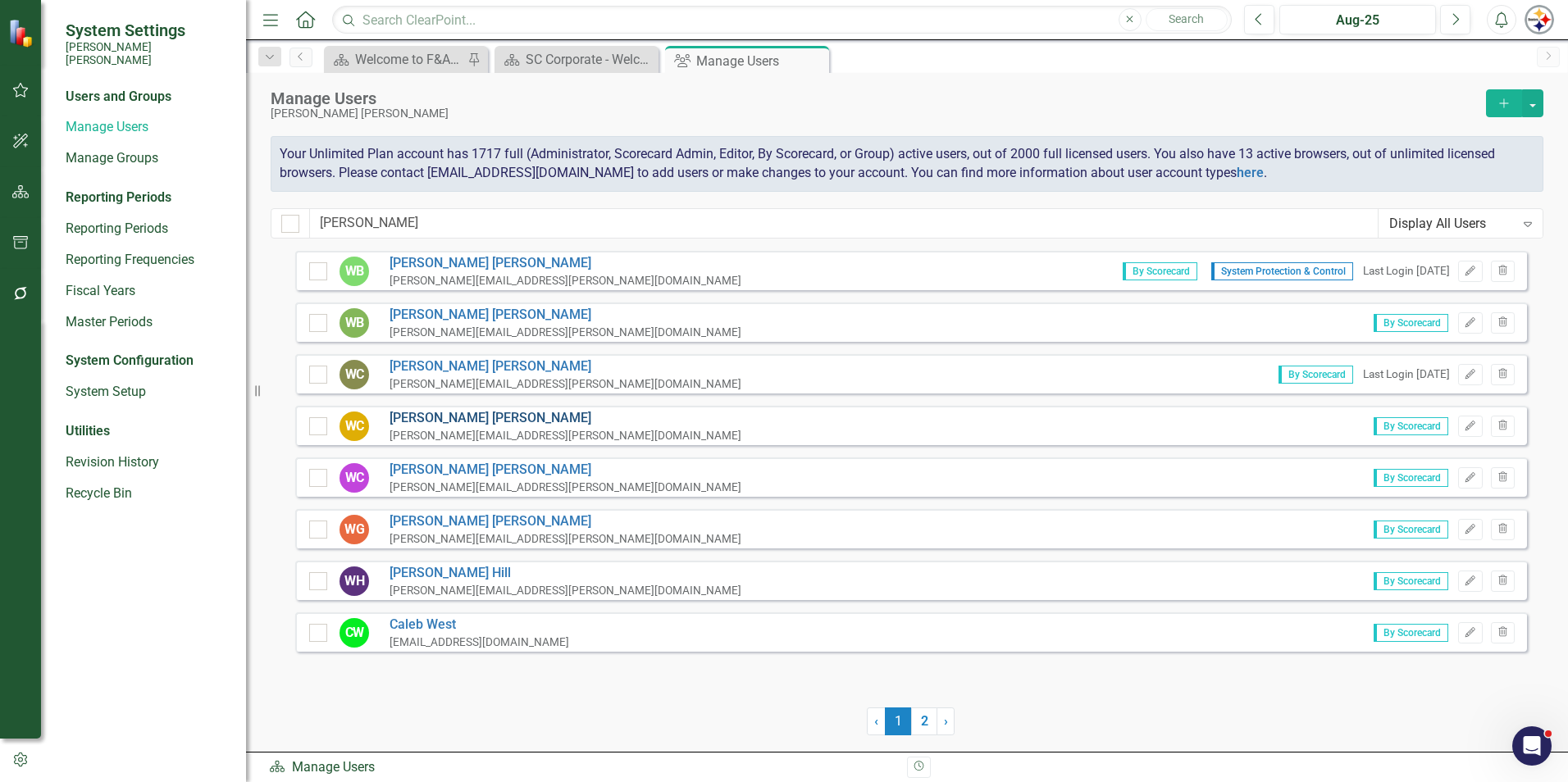
click at [427, 410] on link "[PERSON_NAME]" at bounding box center [565, 419] width 352 height 19
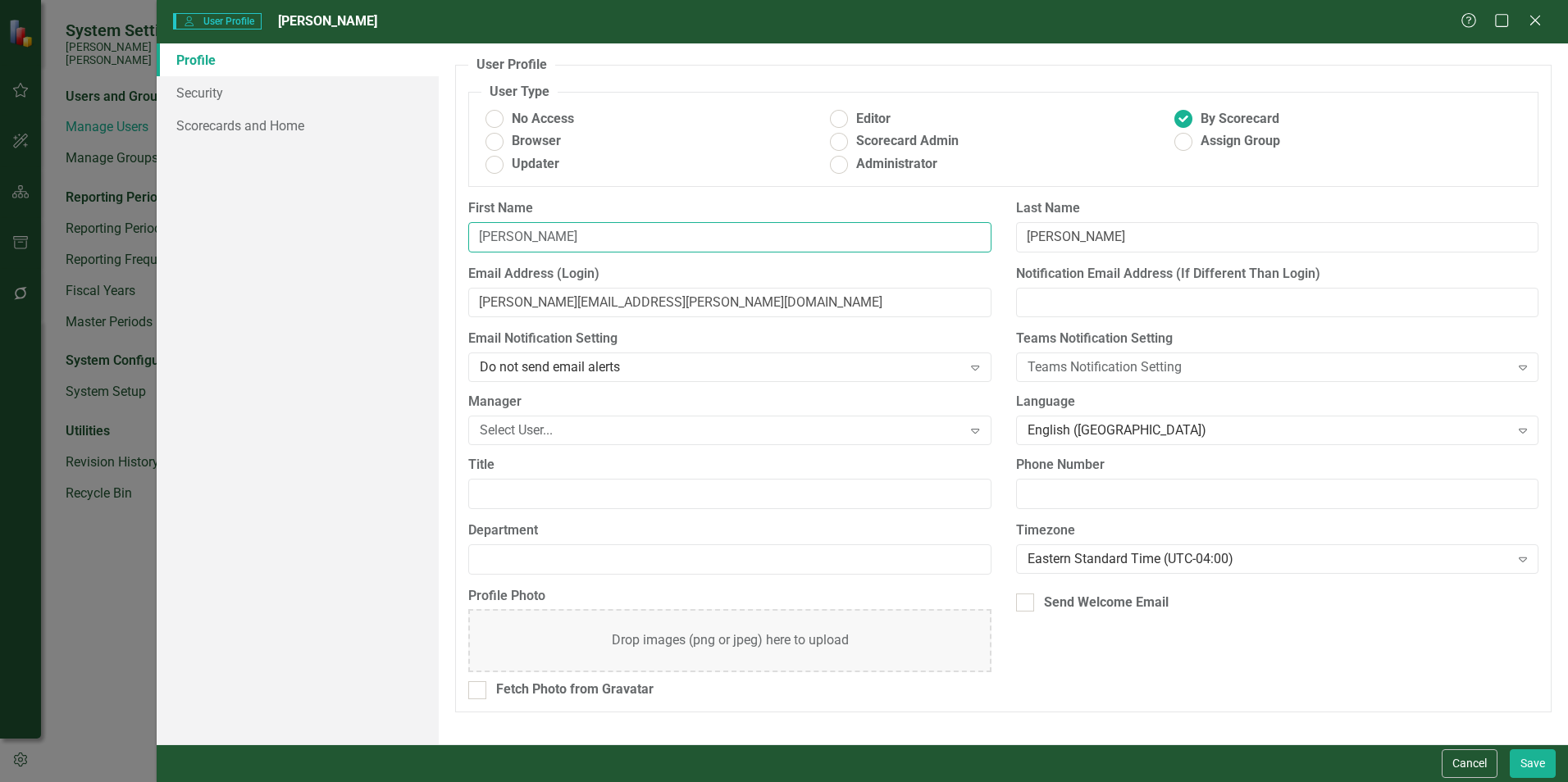
click at [548, 242] on input "[PERSON_NAME]" at bounding box center [730, 237] width 523 height 30
type input "WesD"
drag, startPoint x: 502, startPoint y: 302, endPoint x: 475, endPoint y: 303, distance: 27.0
click at [475, 303] on input "[PERSON_NAME][EMAIL_ADDRESS][PERSON_NAME][DOMAIN_NAME]" at bounding box center [730, 303] width 523 height 30
type input "[PERSON_NAME][EMAIL_ADDRESS][PERSON_NAME][DOMAIN_NAME]"
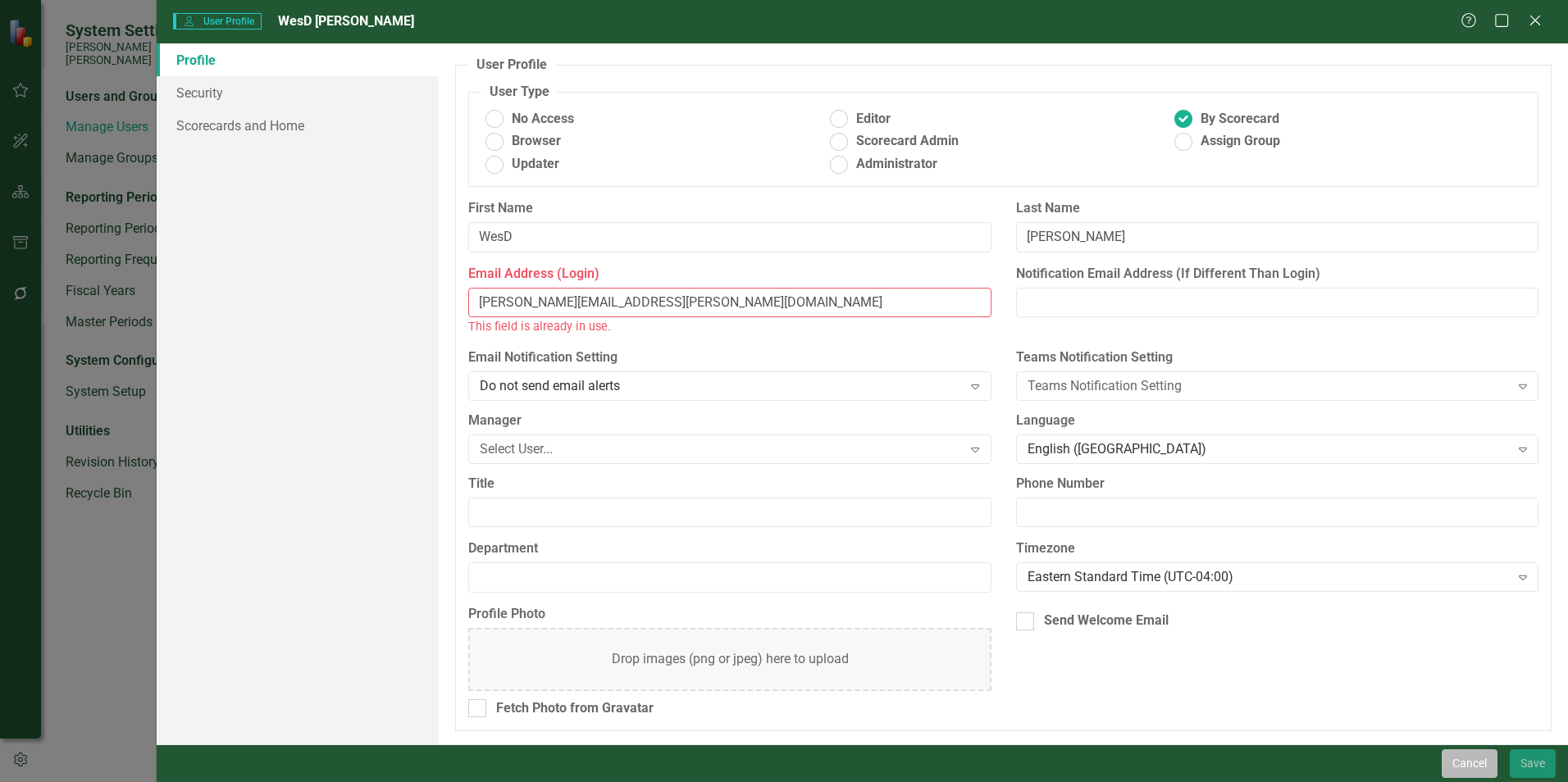
click at [1478, 766] on button "Cancel" at bounding box center [1470, 764] width 56 height 29
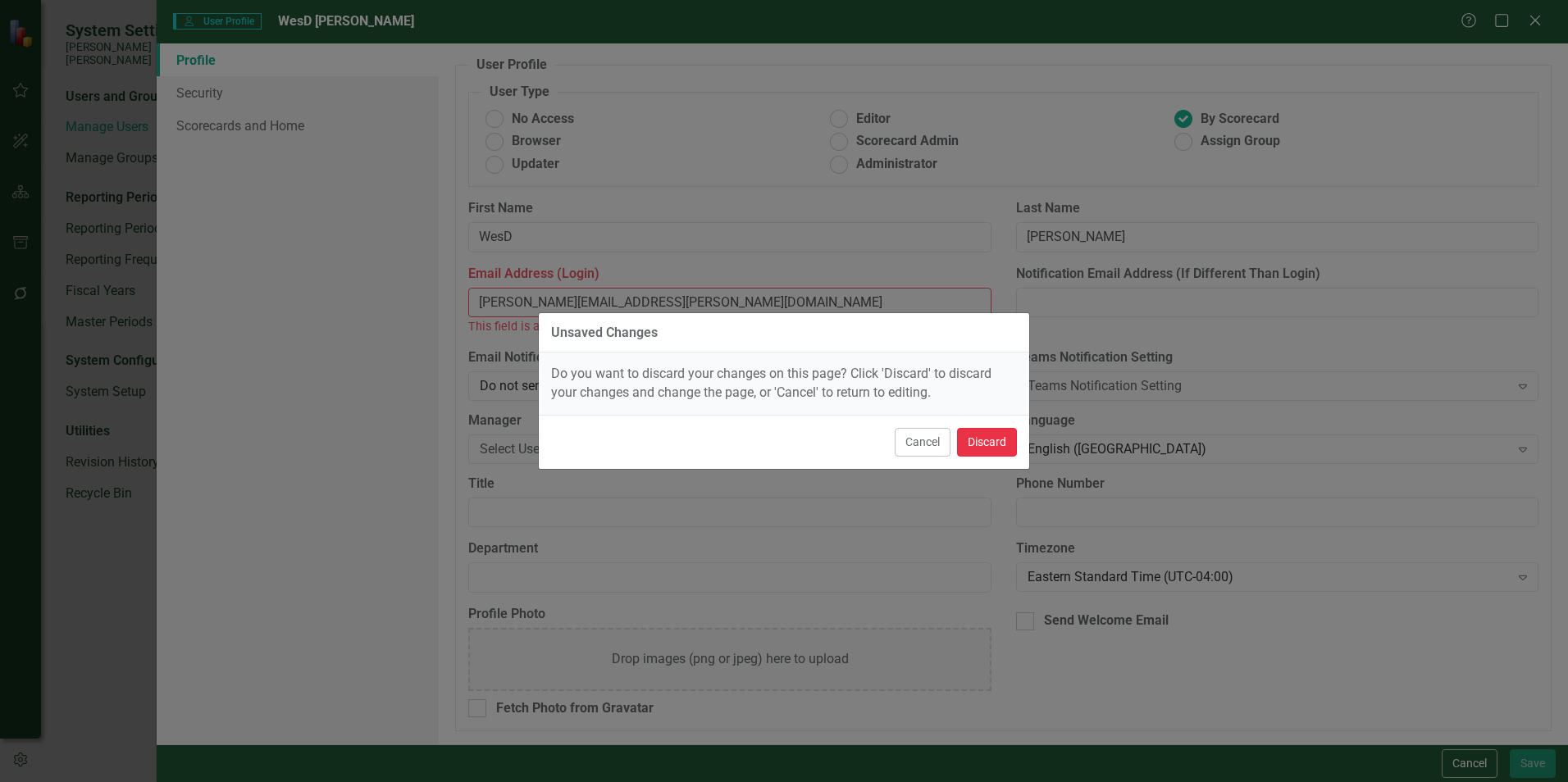
click at [999, 442] on button "Discard" at bounding box center [986, 442] width 60 height 29
